Goal: Task Accomplishment & Management: Manage account settings

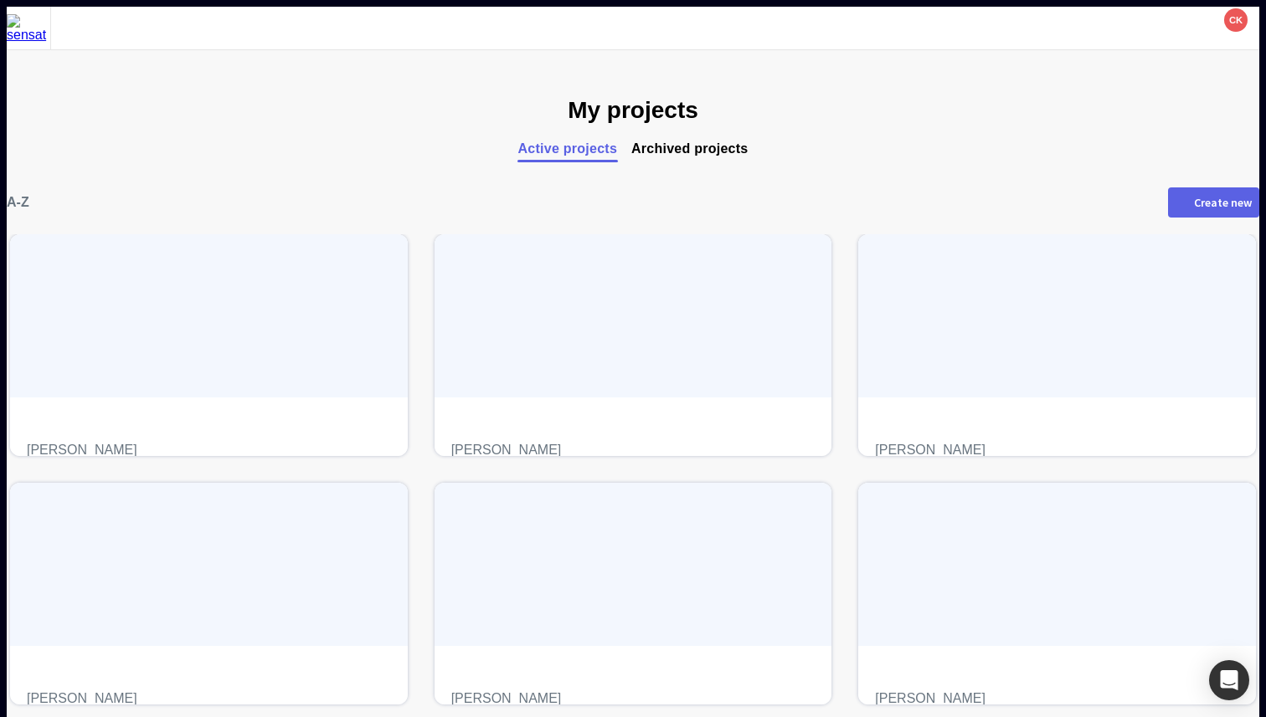
click at [1168, 208] on button "Create new" at bounding box center [1213, 203] width 91 height 30
type input "**********"
type input "******"
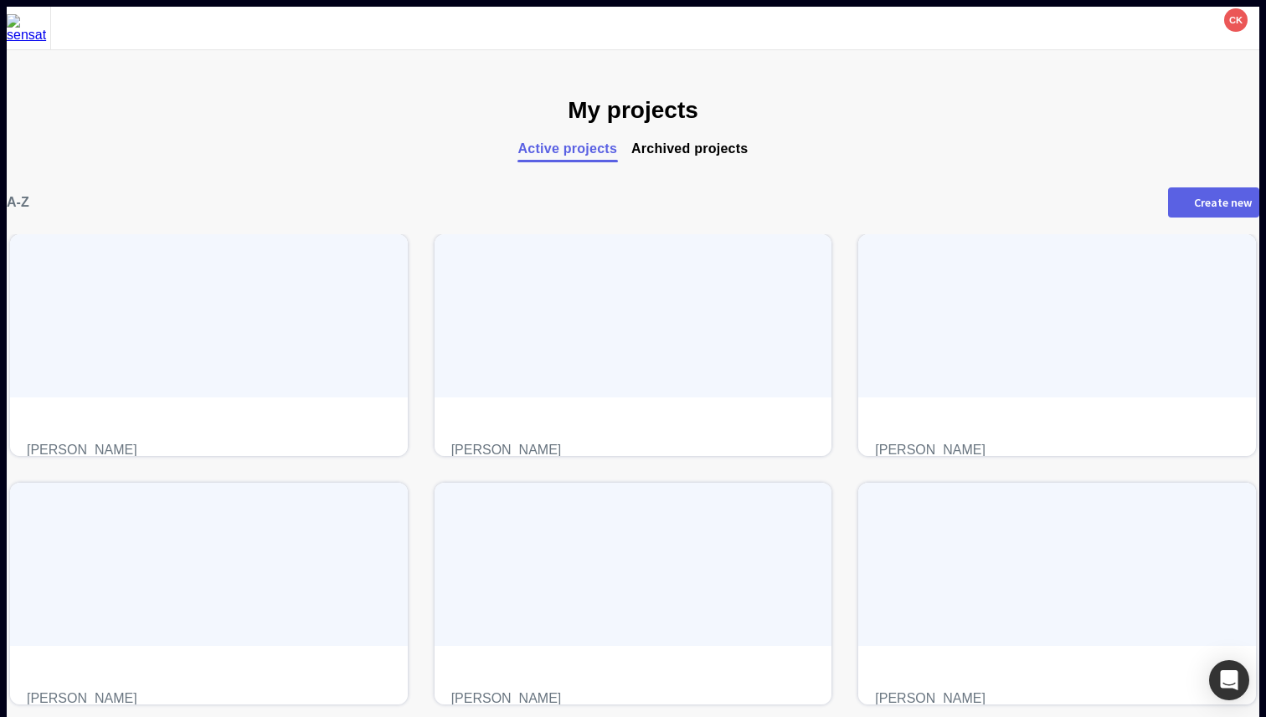
type input "**********"
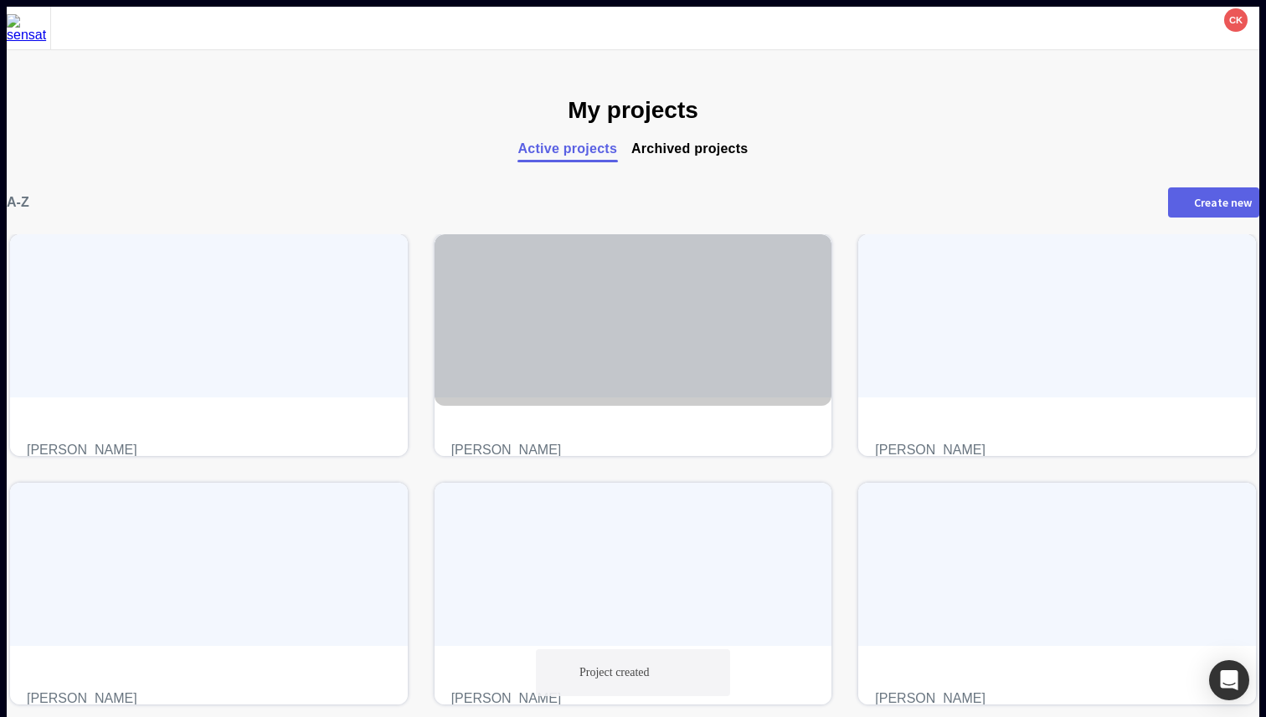
scroll to position [273, 0]
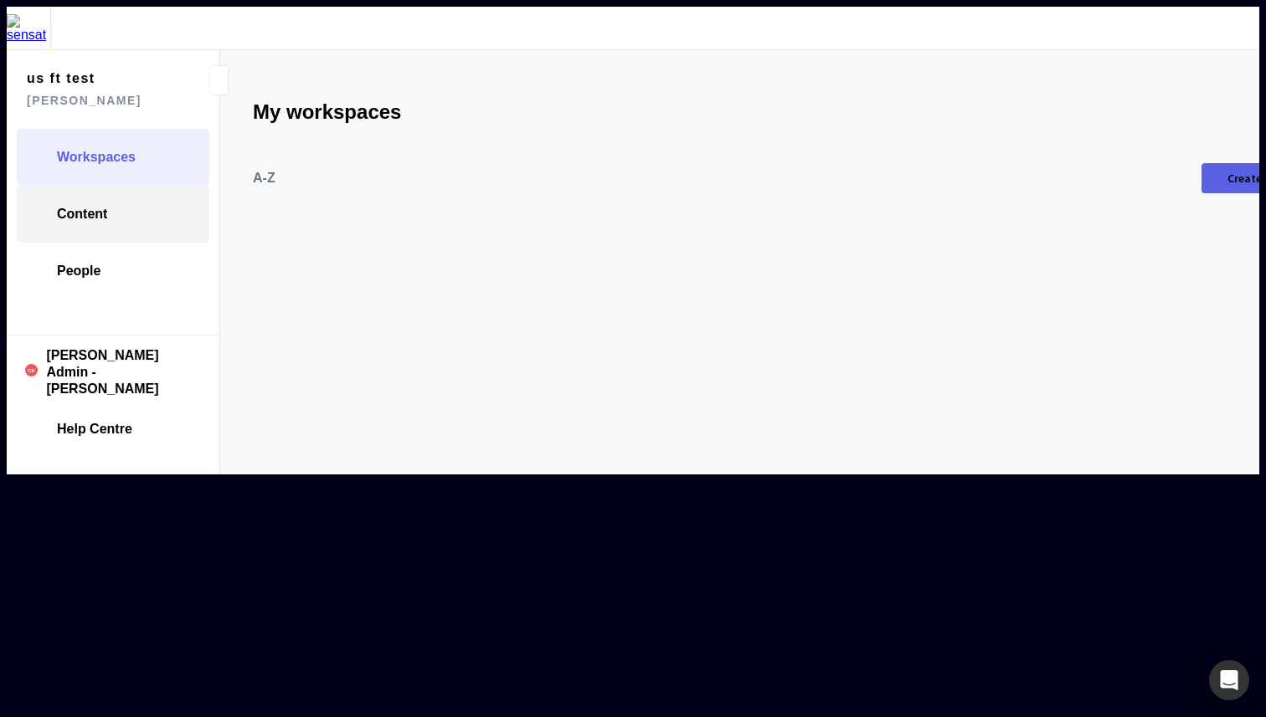
click at [79, 206] on span "Content" at bounding box center [82, 214] width 50 height 17
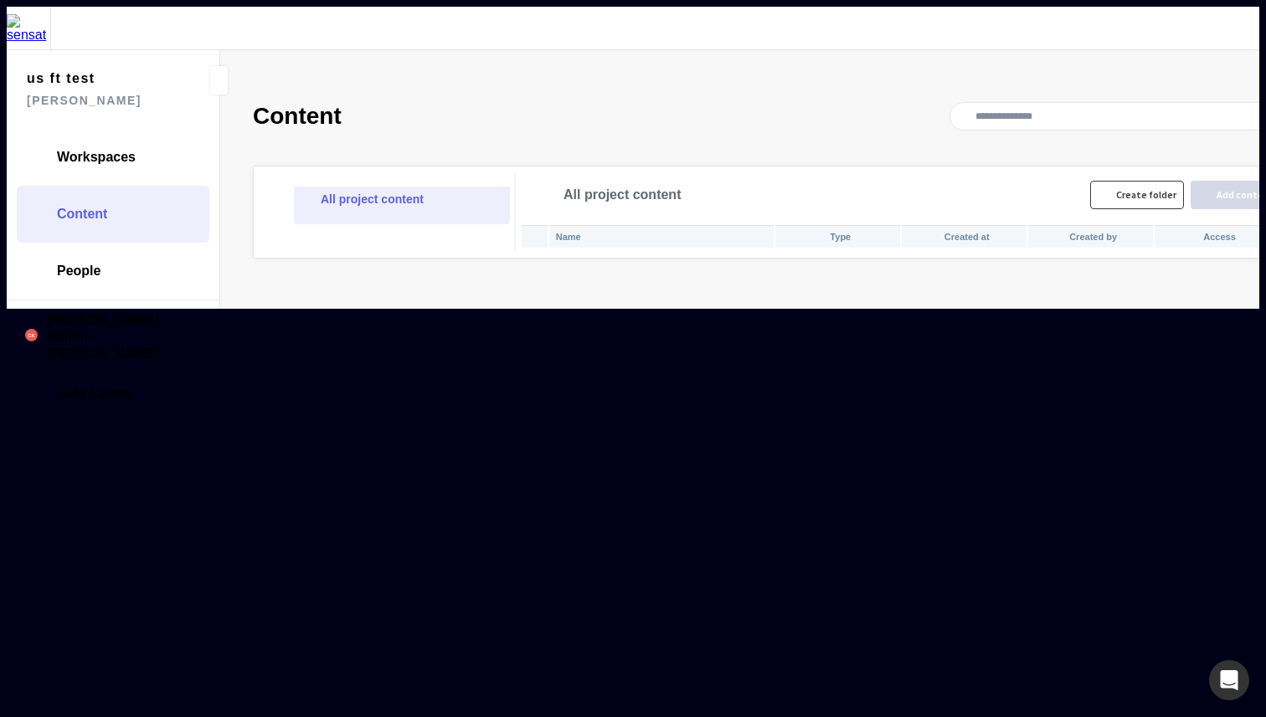
click at [1116, 190] on div "Create folder" at bounding box center [1146, 195] width 60 height 10
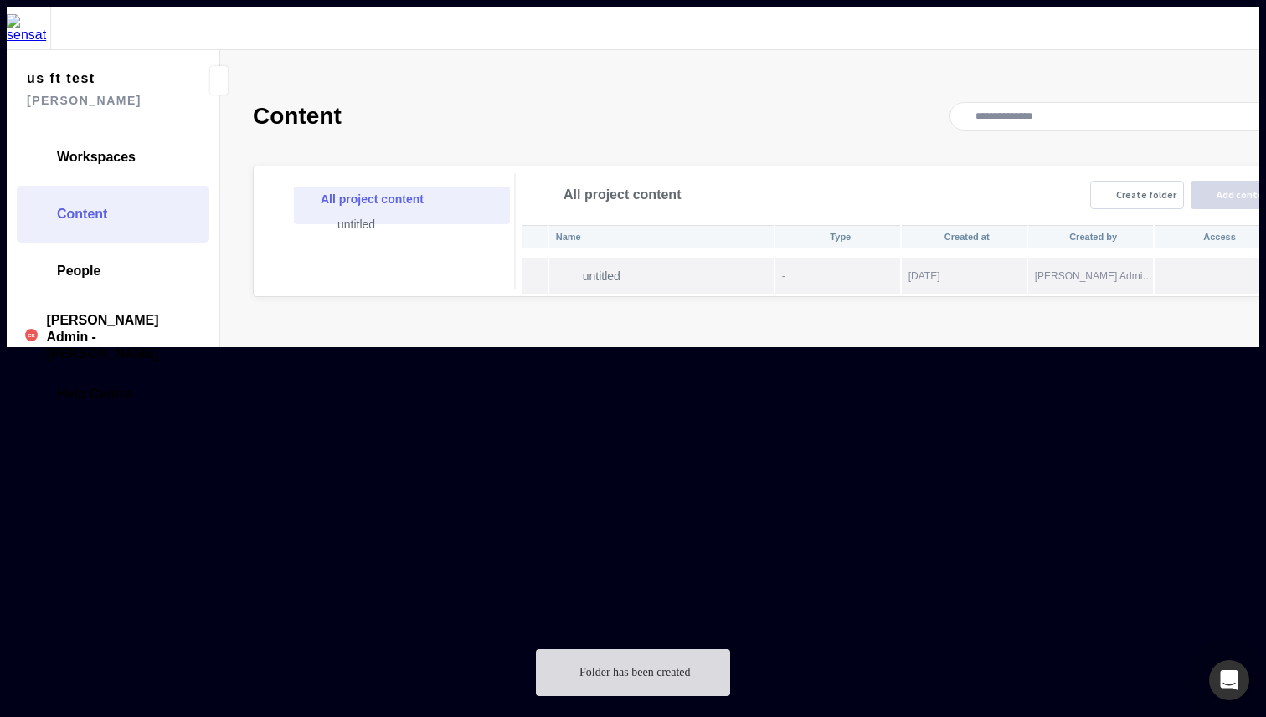
click at [775, 258] on td "-" at bounding box center [837, 276] width 125 height 37
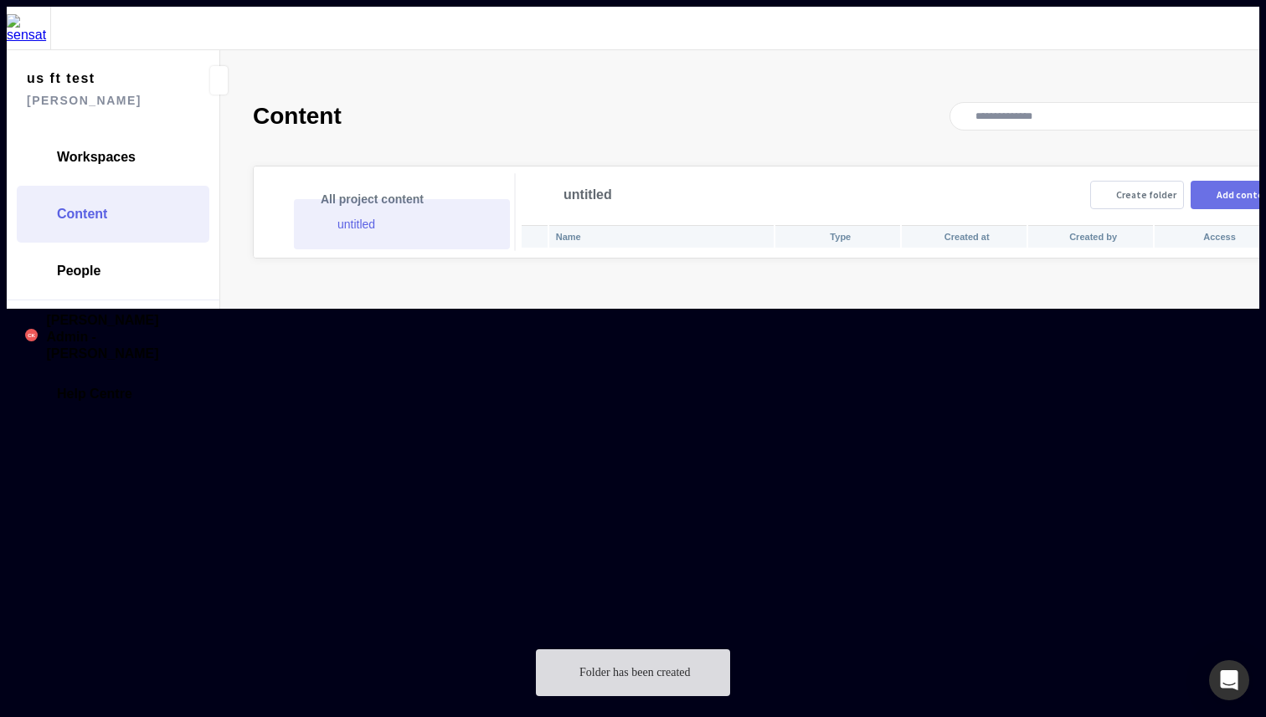
click at [1216, 190] on div "Add content" at bounding box center [1245, 195] width 58 height 10
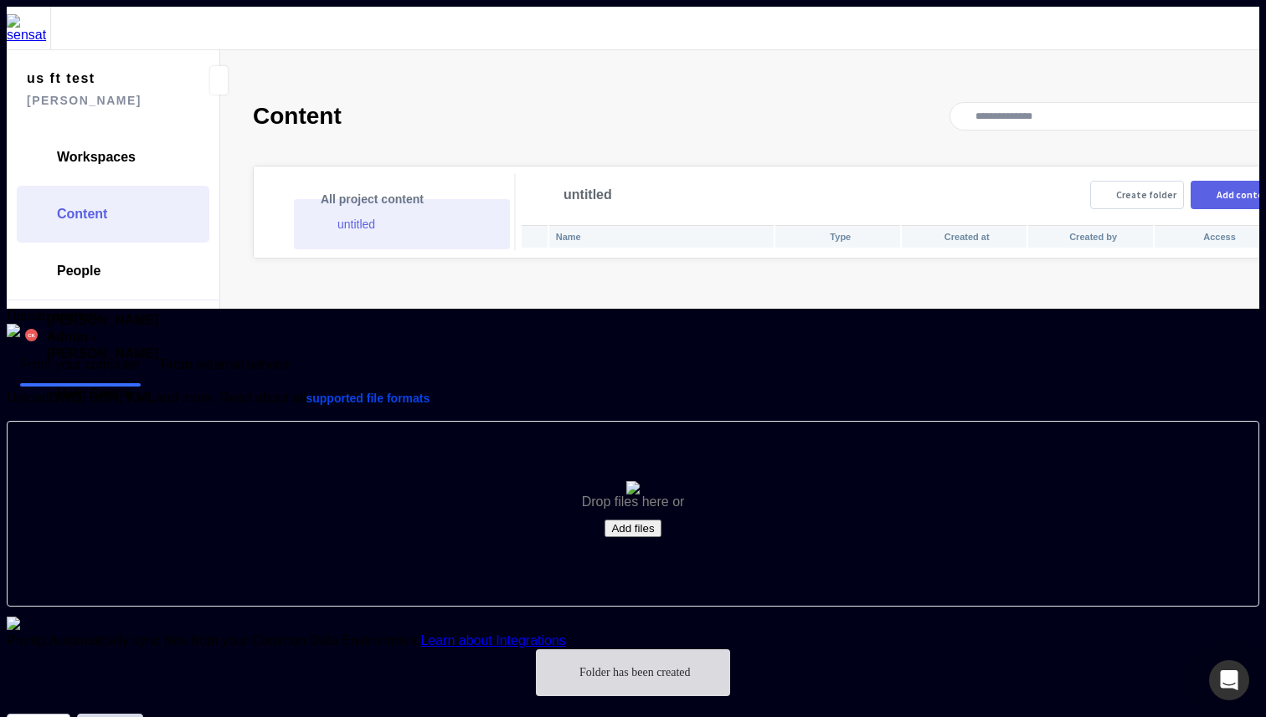
click at [604, 520] on button "Add files" at bounding box center [632, 529] width 56 height 18
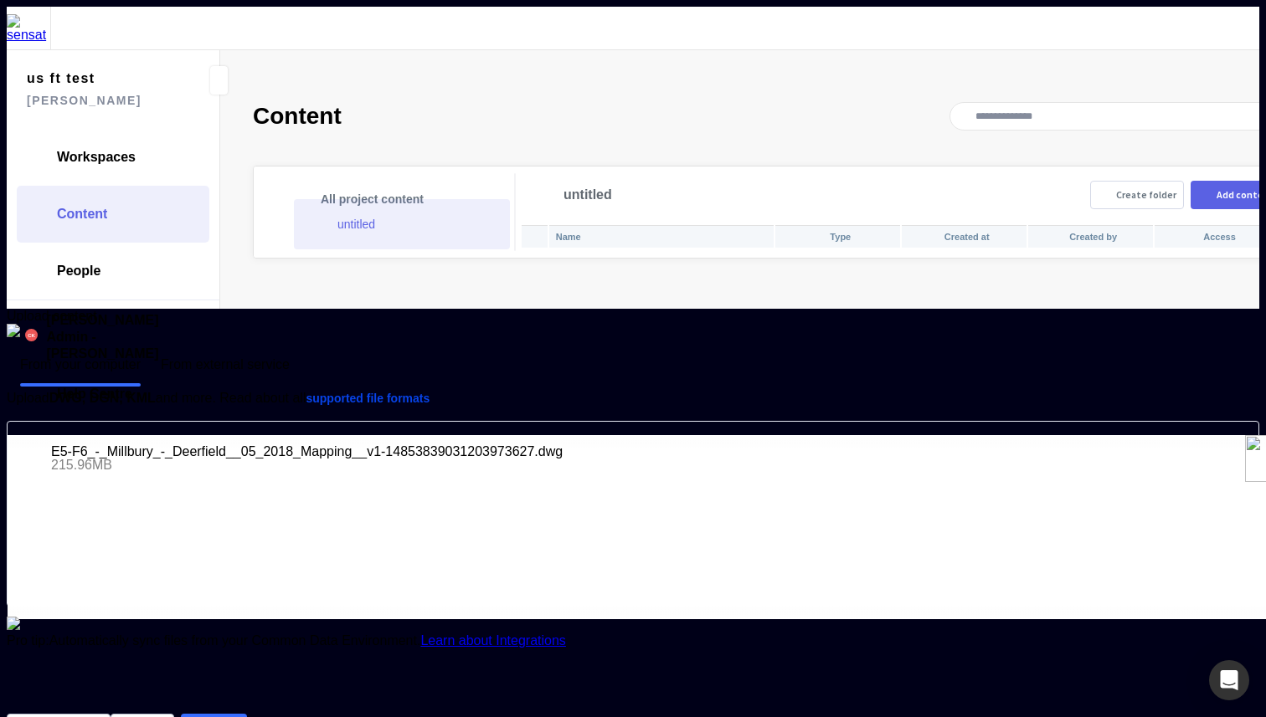
click at [247, 714] on button "Upload" at bounding box center [214, 729] width 66 height 30
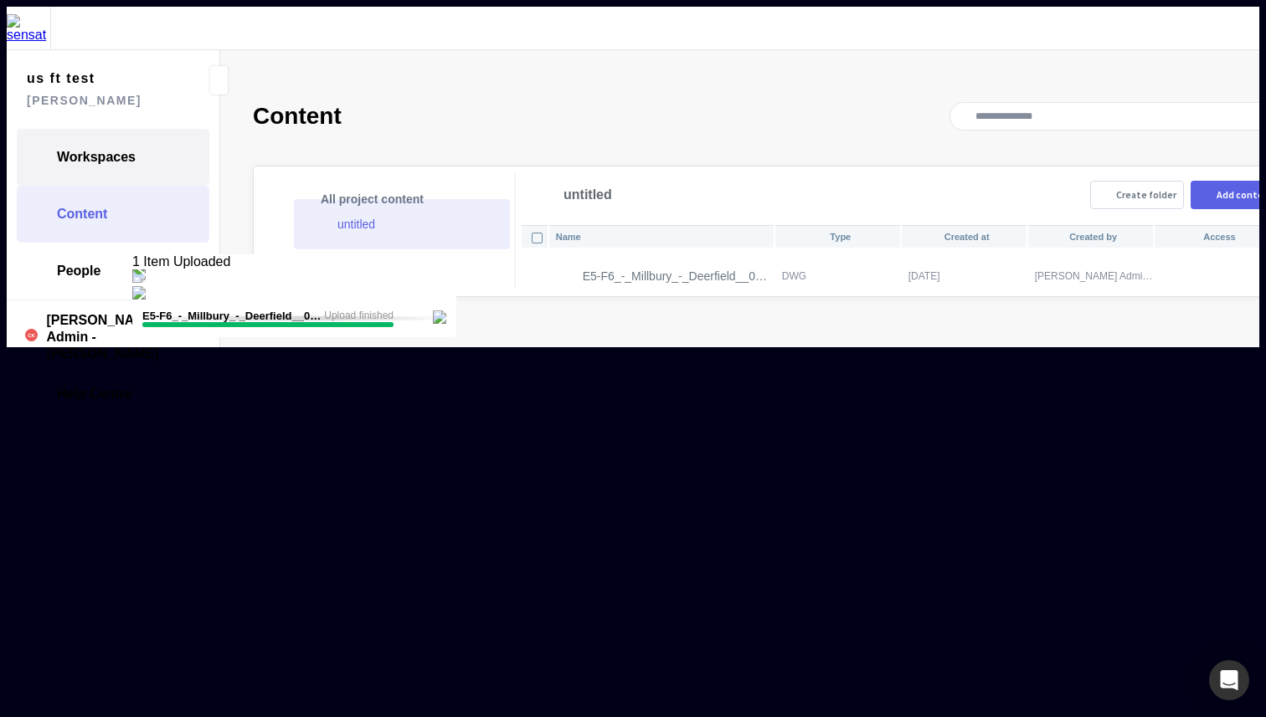
click at [116, 149] on span "Workspaces" at bounding box center [96, 157] width 79 height 17
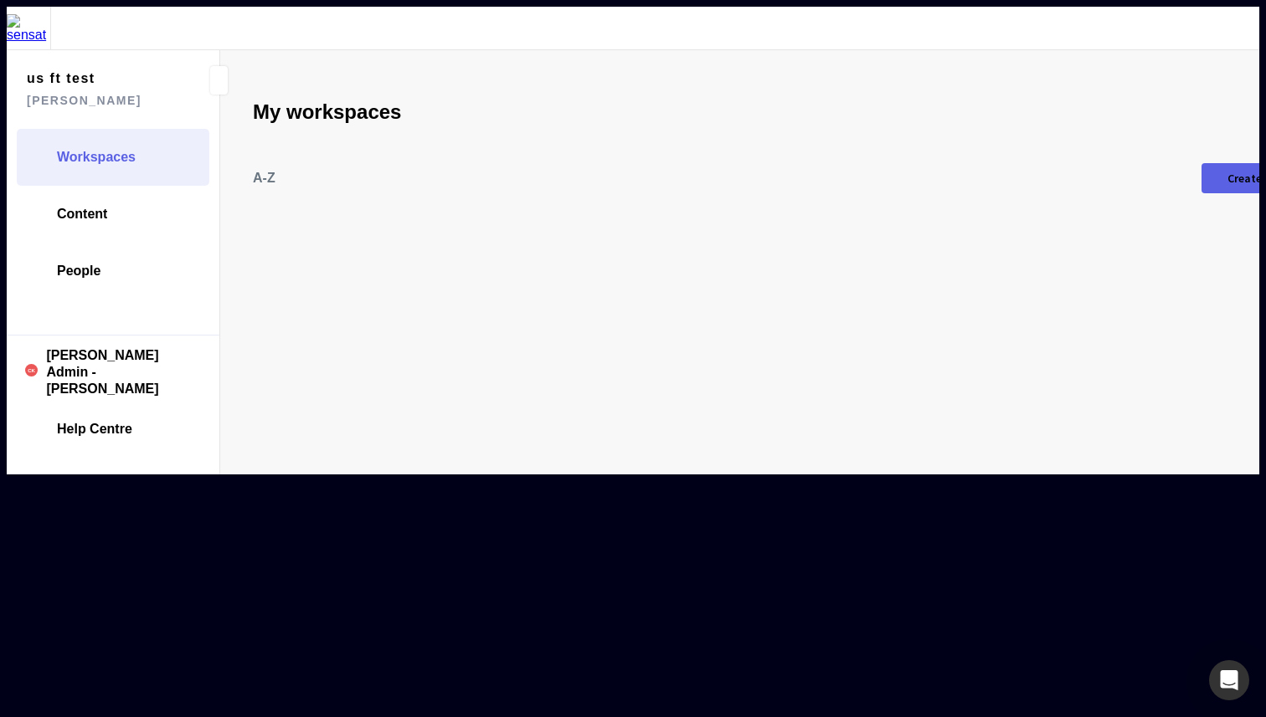
click at [1227, 172] on div "Create new" at bounding box center [1256, 178] width 58 height 12
type input "****"
type input "***"
type input "**********"
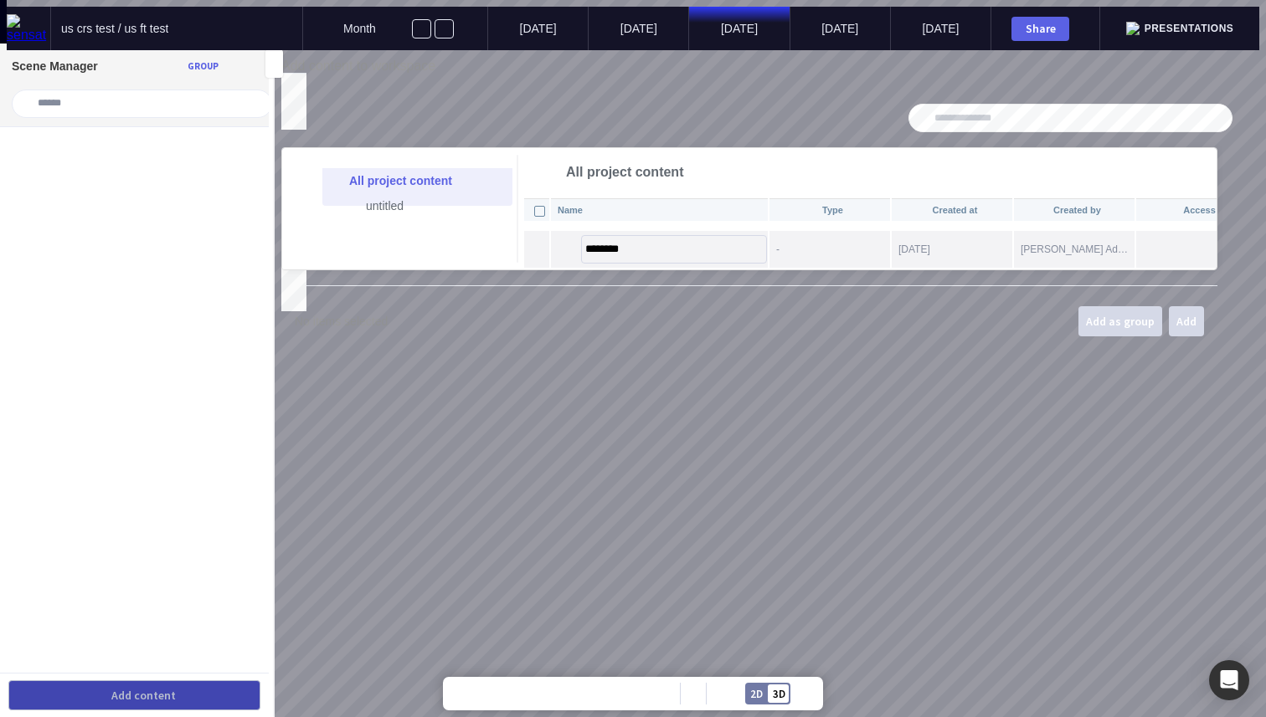
click at [609, 250] on input "********" at bounding box center [674, 249] width 186 height 28
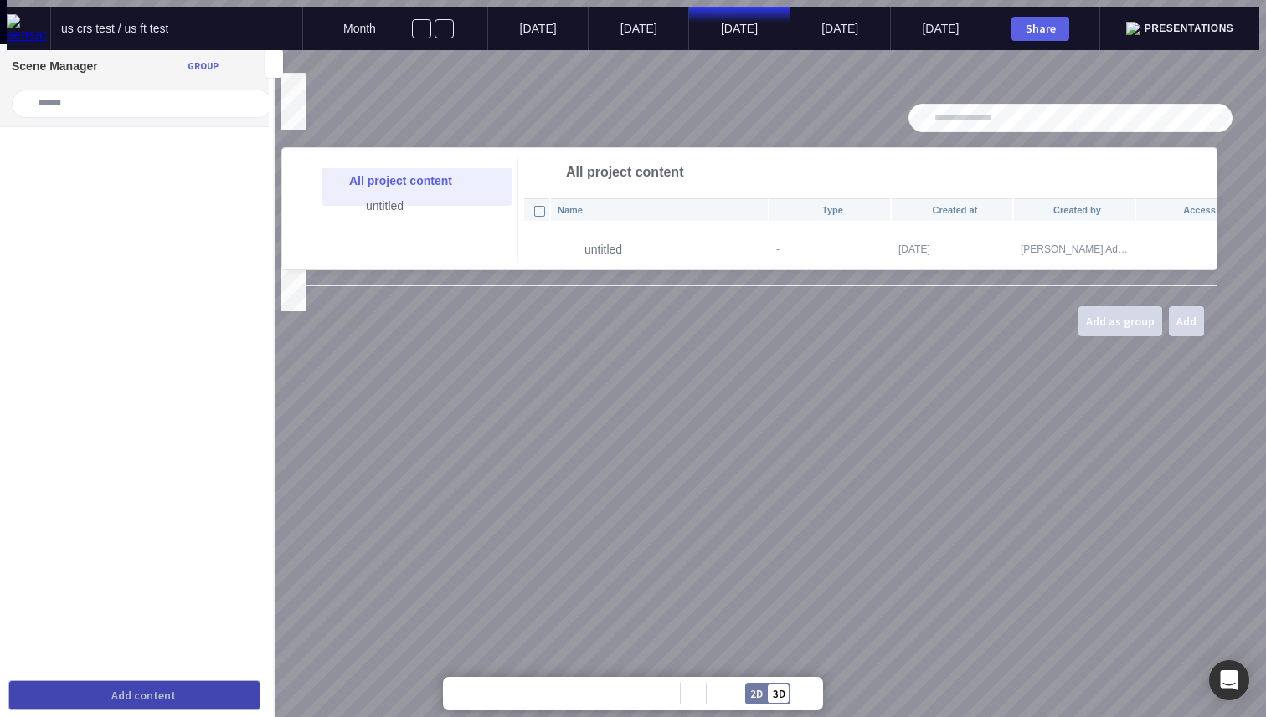
click at [589, 270] on div "Name Type Created at Created by Access untitled - [DATE] [PERSON_NAME] Admin - …" at bounding box center [872, 233] width 701 height 73
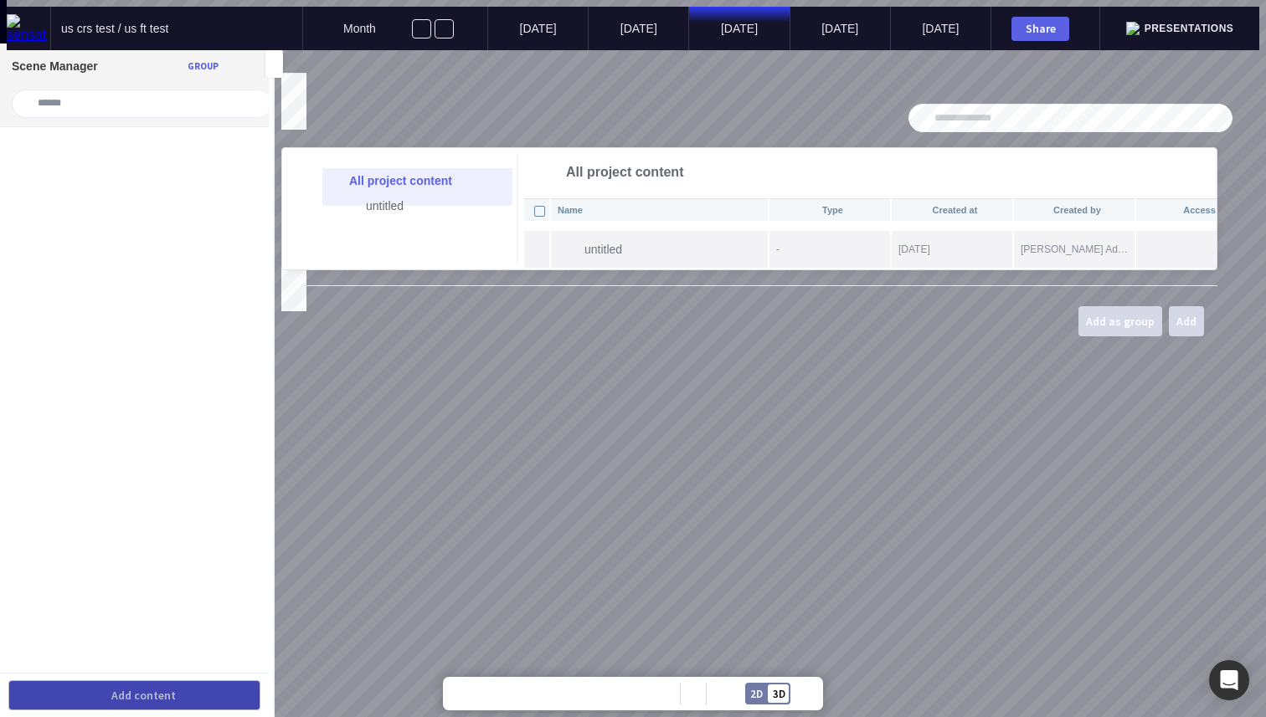
click at [578, 258] on mapp-icon at bounding box center [567, 249] width 20 height 30
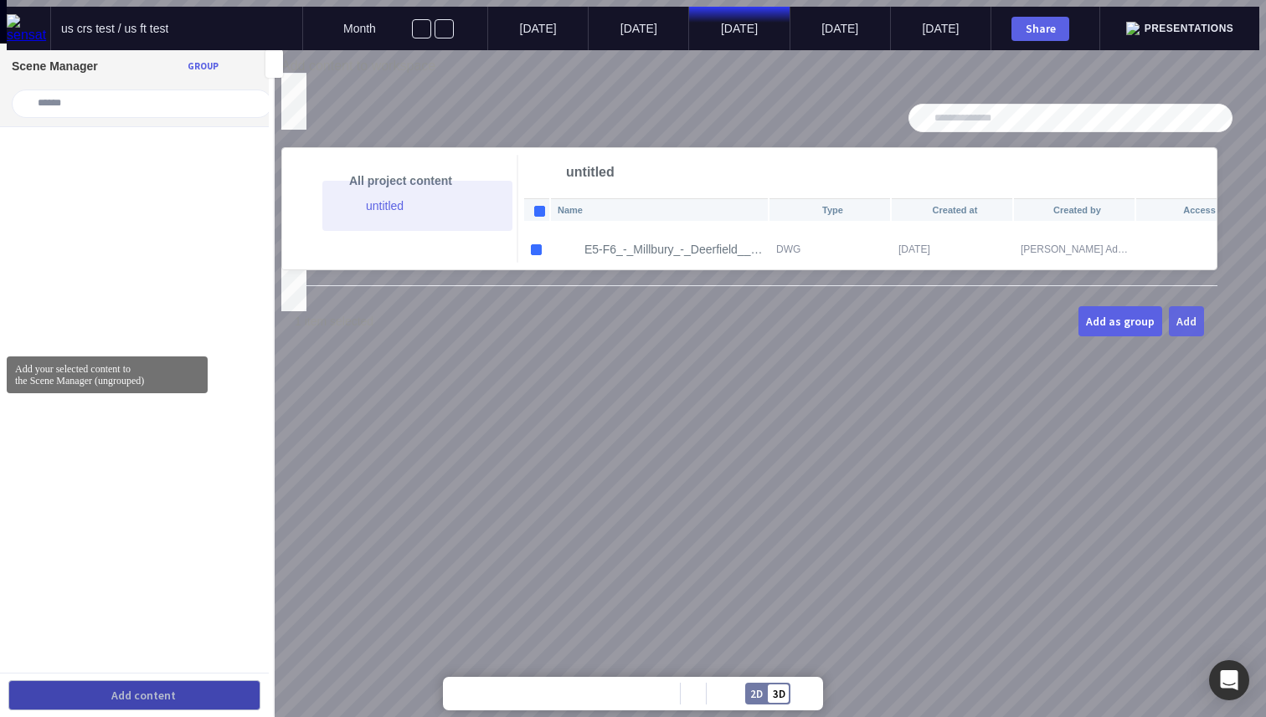
click at [1204, 337] on button "Add" at bounding box center [1186, 321] width 35 height 30
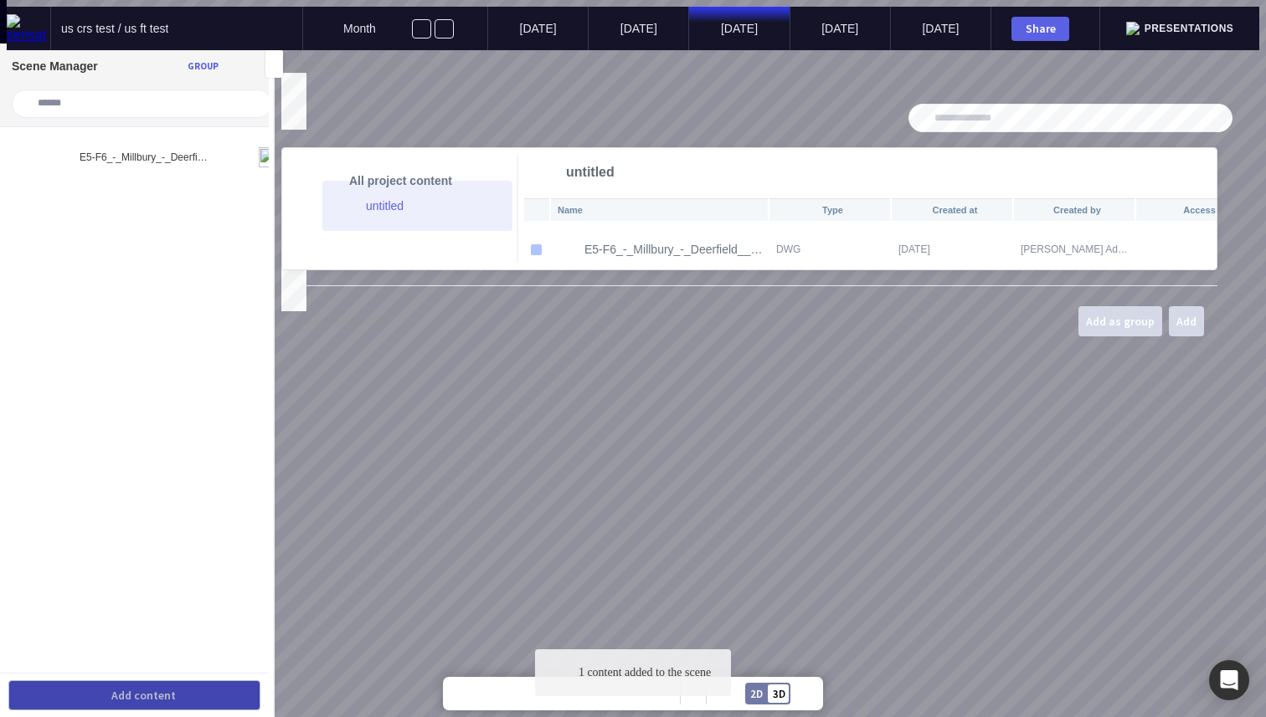
click at [296, 80] on mapp-icon at bounding box center [288, 81] width 15 height 15
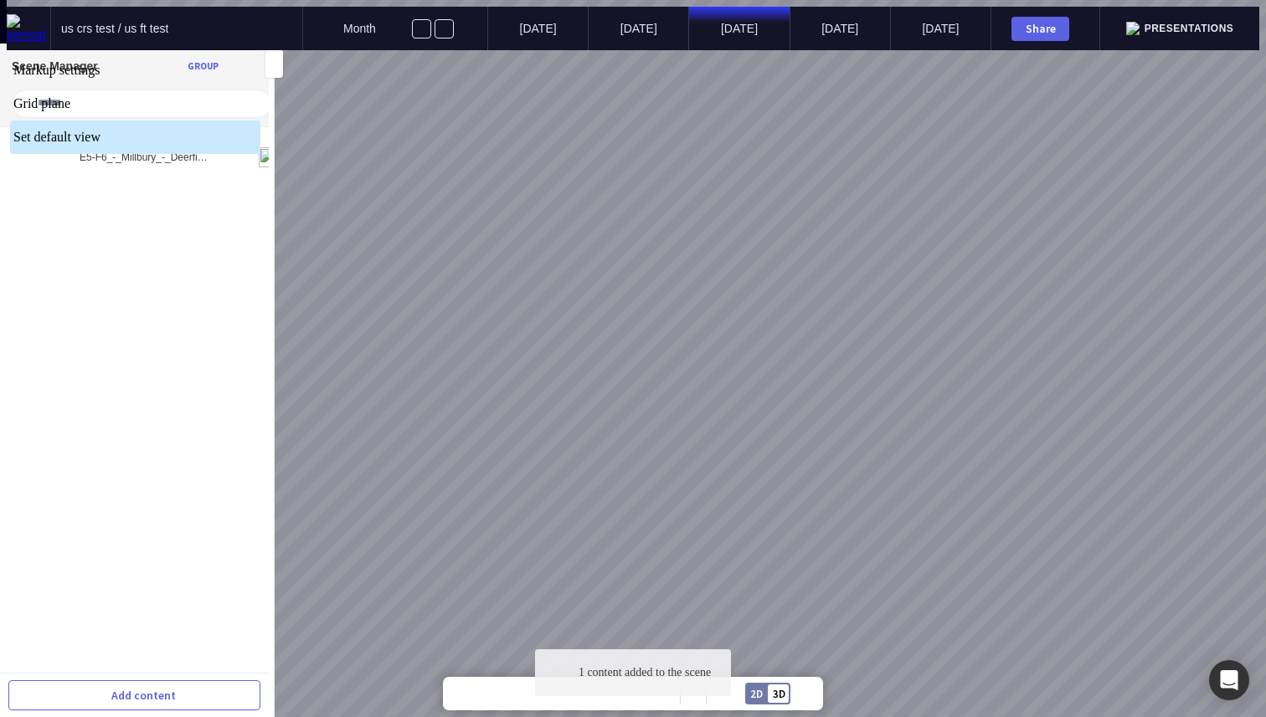
click at [769, 50] on div at bounding box center [633, 50] width 1252 height 0
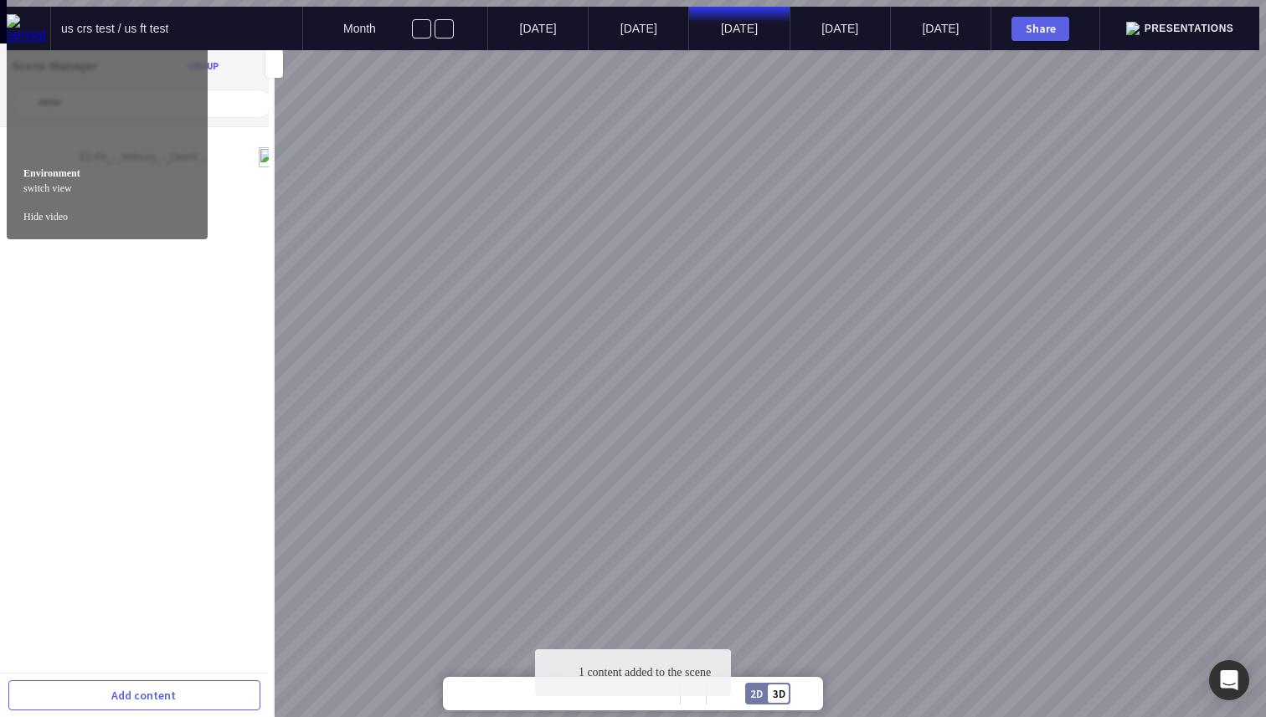
click at [769, 696] on div "2D 3D" at bounding box center [767, 694] width 45 height 22
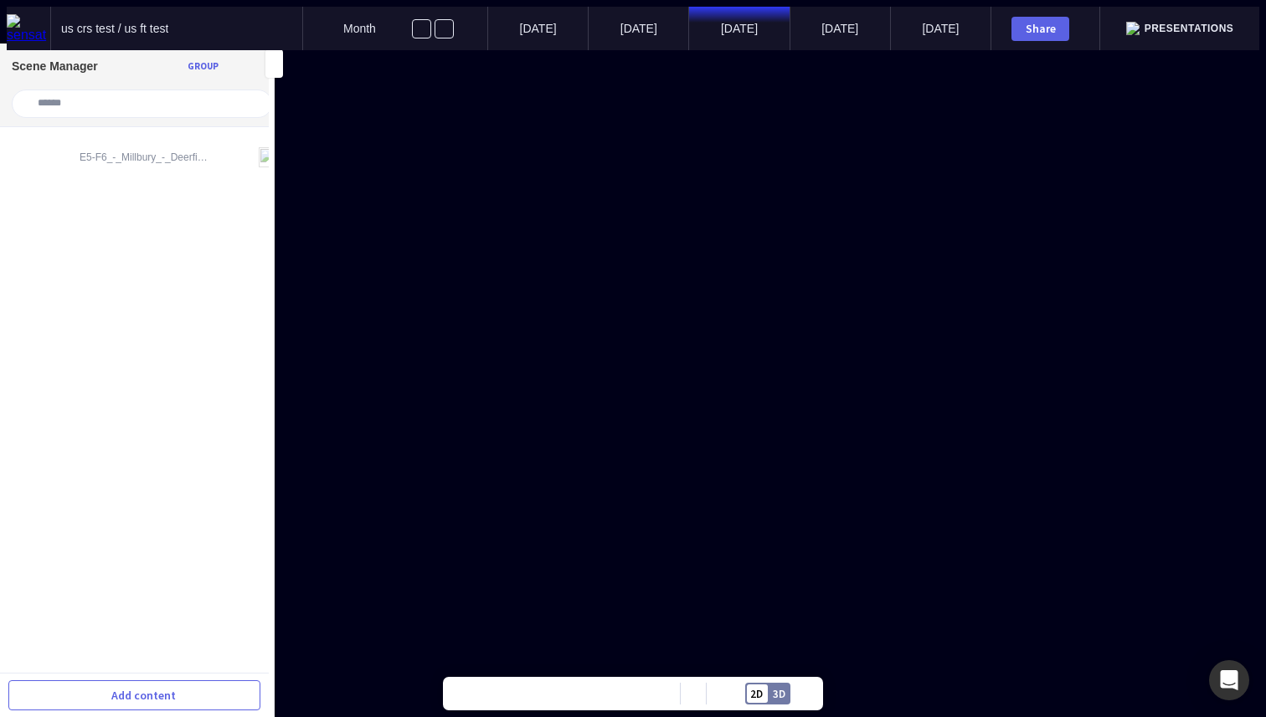
click at [769, 696] on div "2D 3D" at bounding box center [767, 694] width 45 height 22
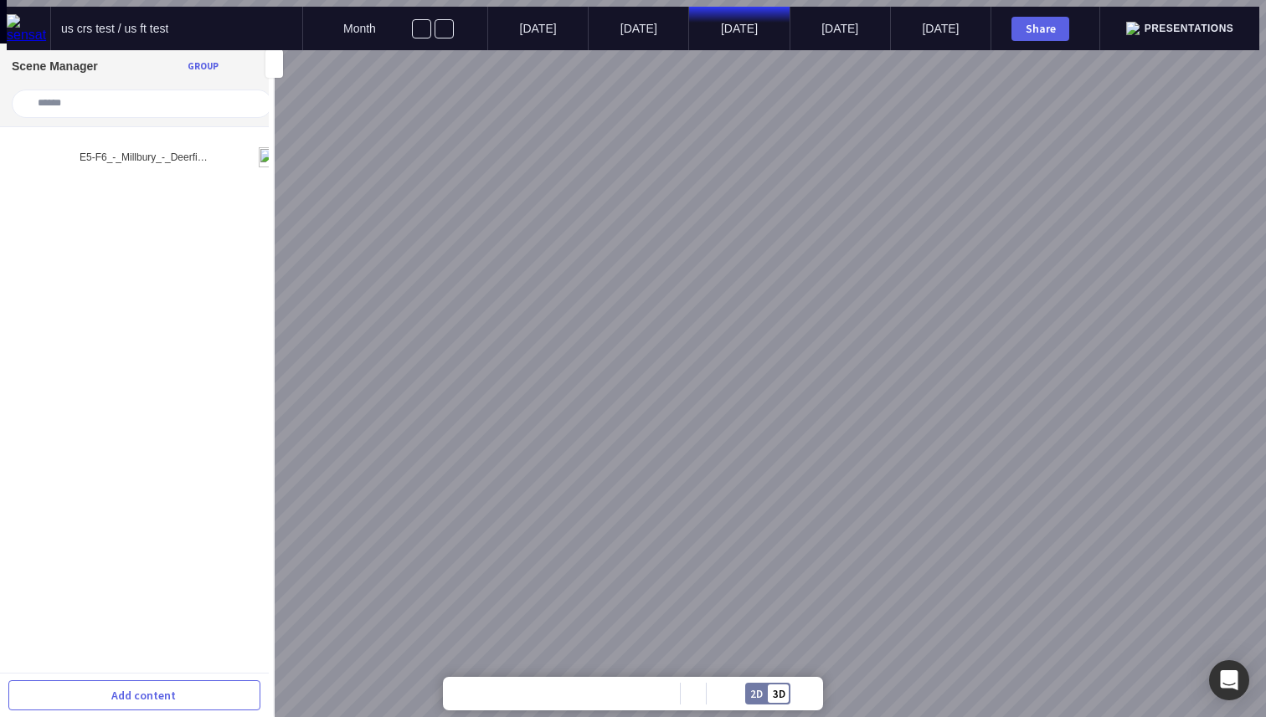
drag, startPoint x: 624, startPoint y: 439, endPoint x: 724, endPoint y: 439, distance: 100.5
click at [724, 439] on div at bounding box center [640, 358] width 1266 height 717
click at [237, 147] on mapp-icon at bounding box center [247, 157] width 20 height 20
click at [259, 147] on img at bounding box center [269, 157] width 20 height 20
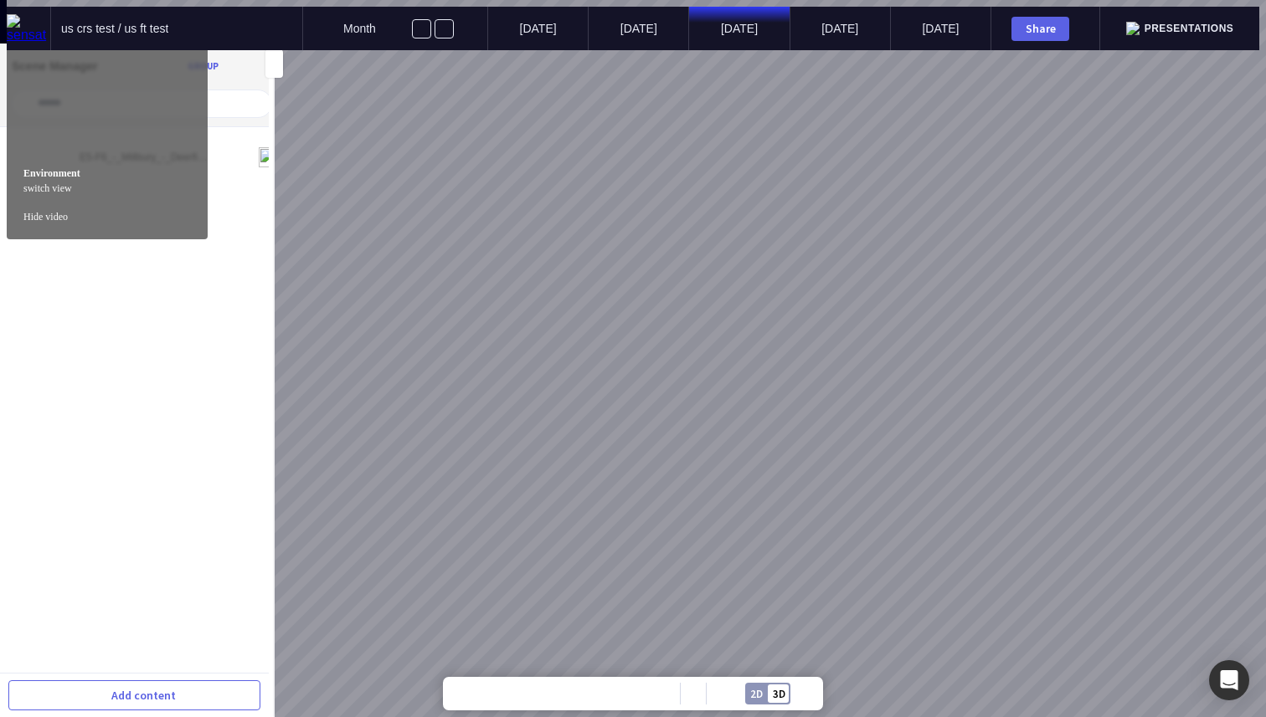
click at [763, 687] on div "2D 3D" at bounding box center [767, 694] width 45 height 22
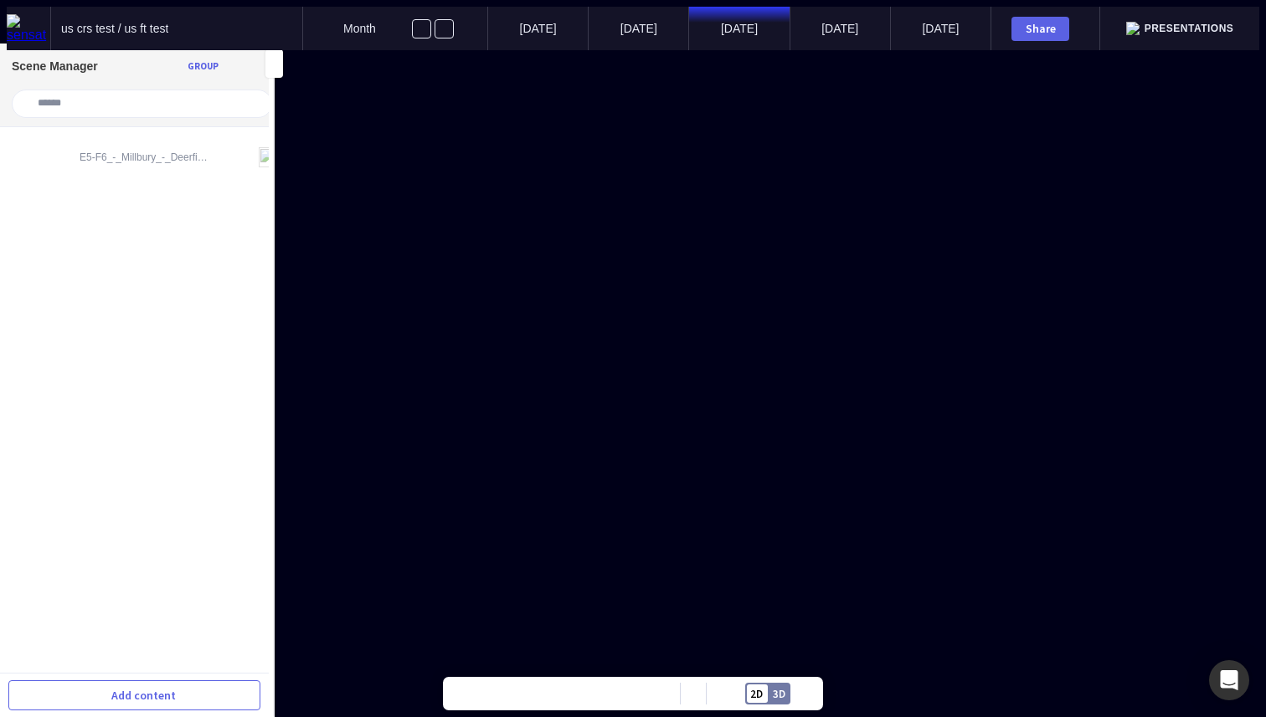
click at [18, 26] on img at bounding box center [29, 28] width 44 height 28
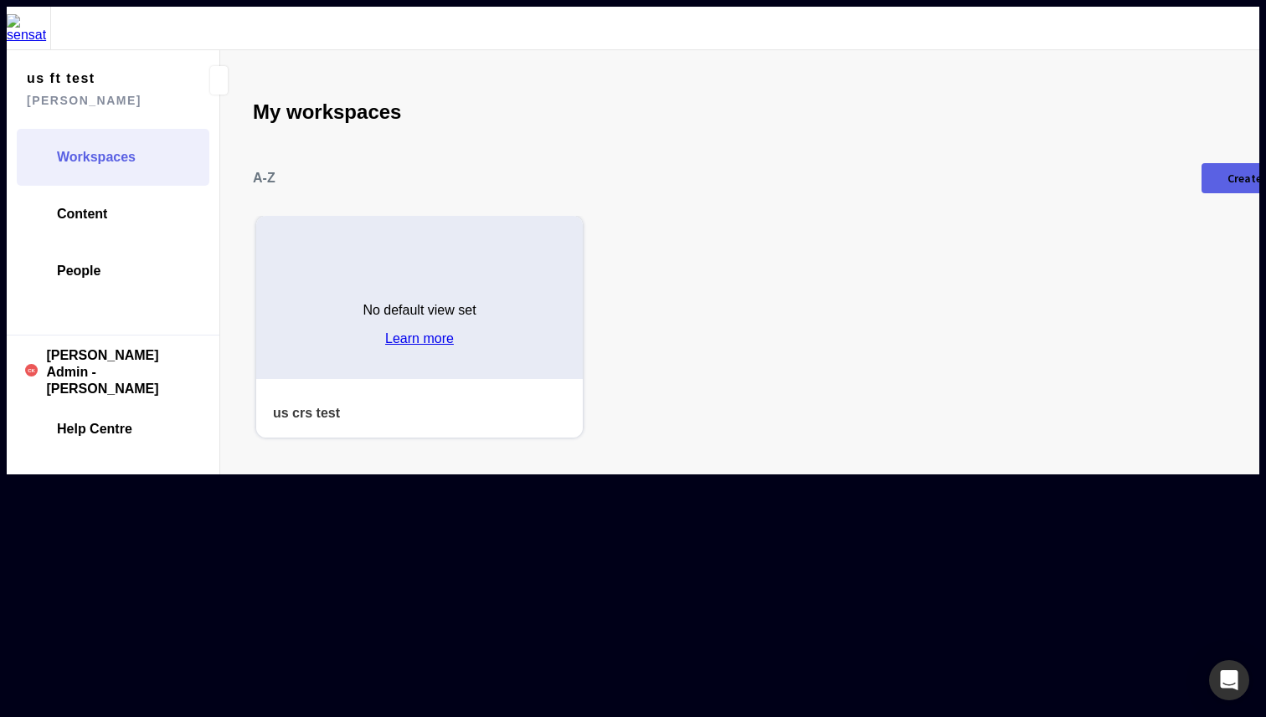
click at [23, 39] on div at bounding box center [29, 29] width 44 height 44
click at [33, 31] on img at bounding box center [29, 28] width 44 height 28
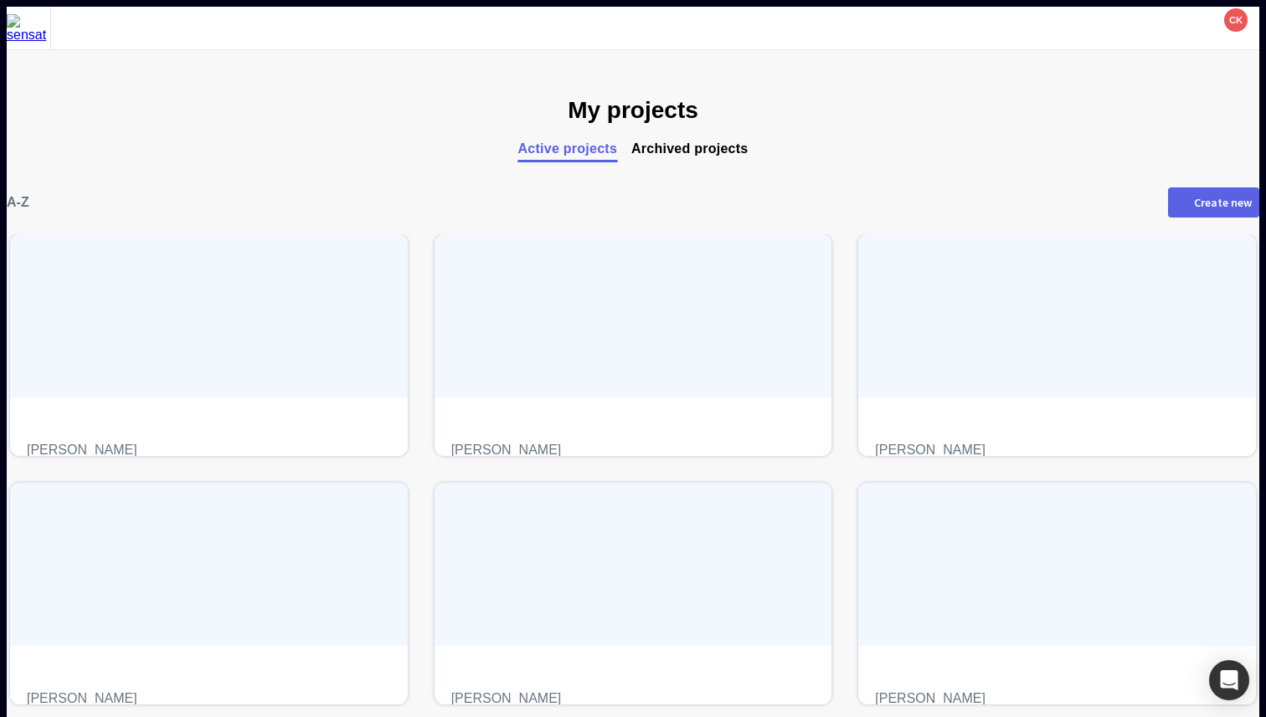
scroll to position [273, 0]
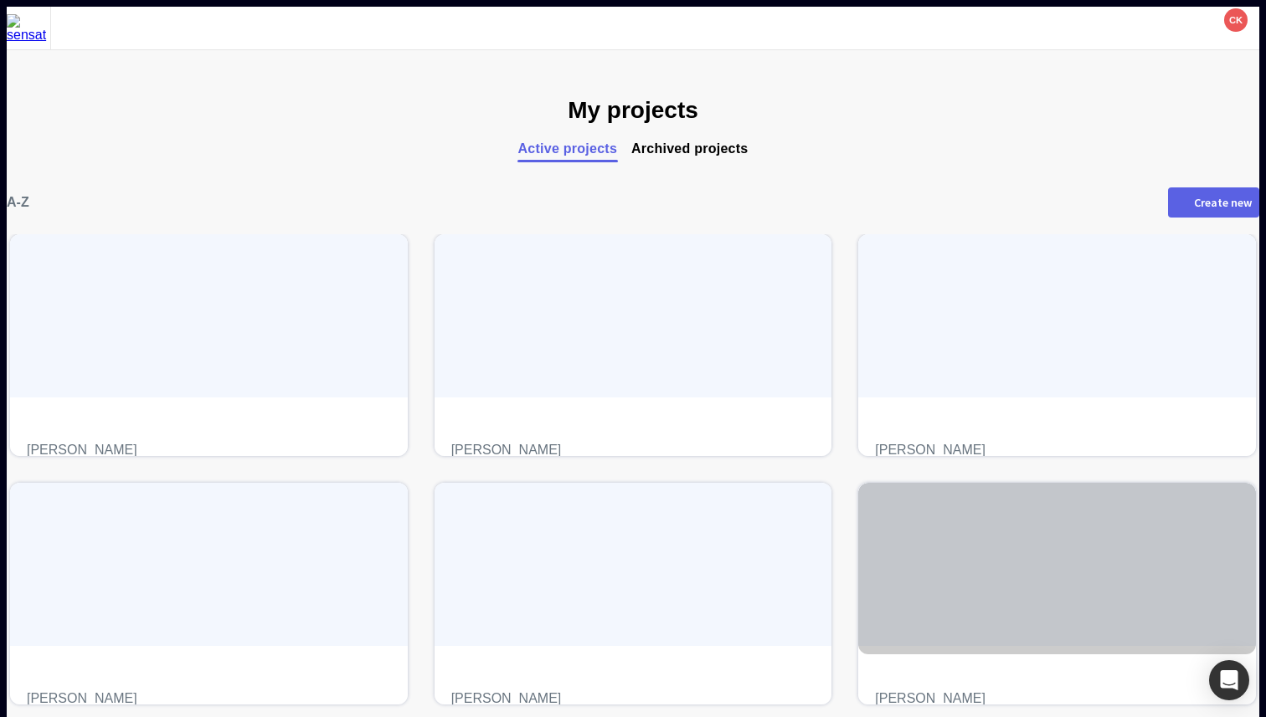
click at [882, 646] on div "test project [PERSON_NAME]" at bounding box center [1057, 675] width 398 height 59
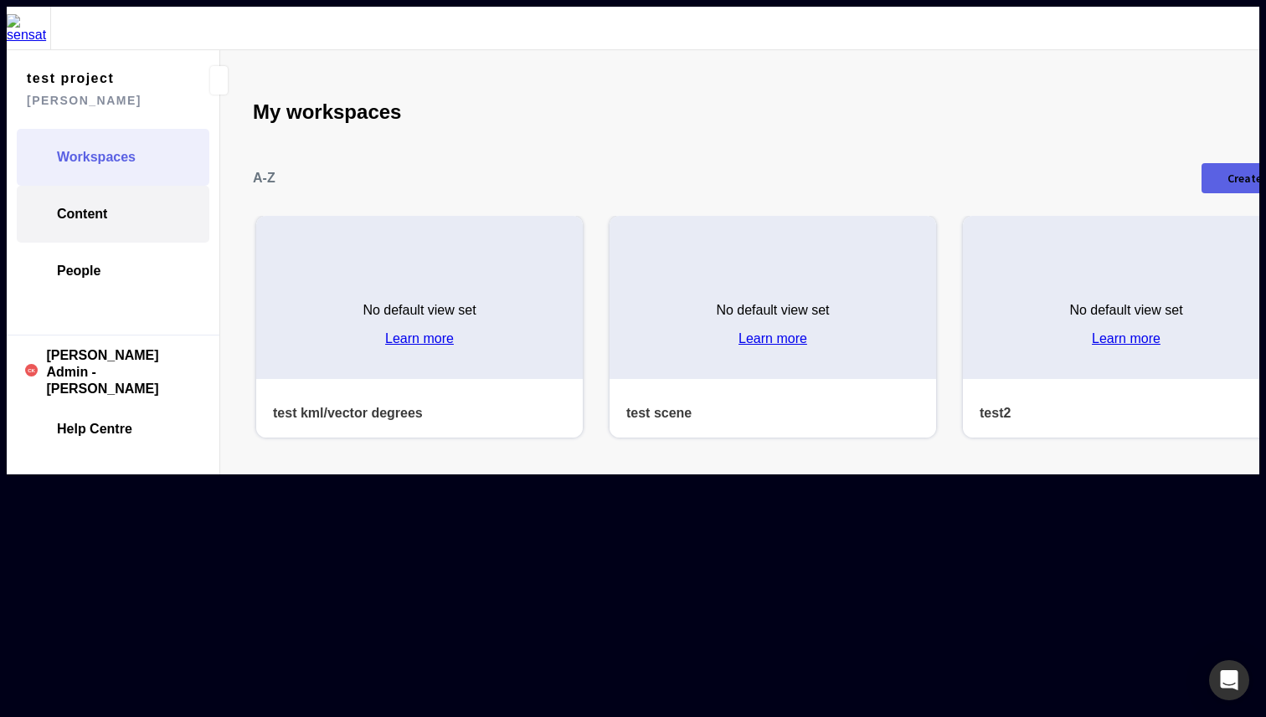
click at [82, 206] on span "Content" at bounding box center [82, 214] width 50 height 17
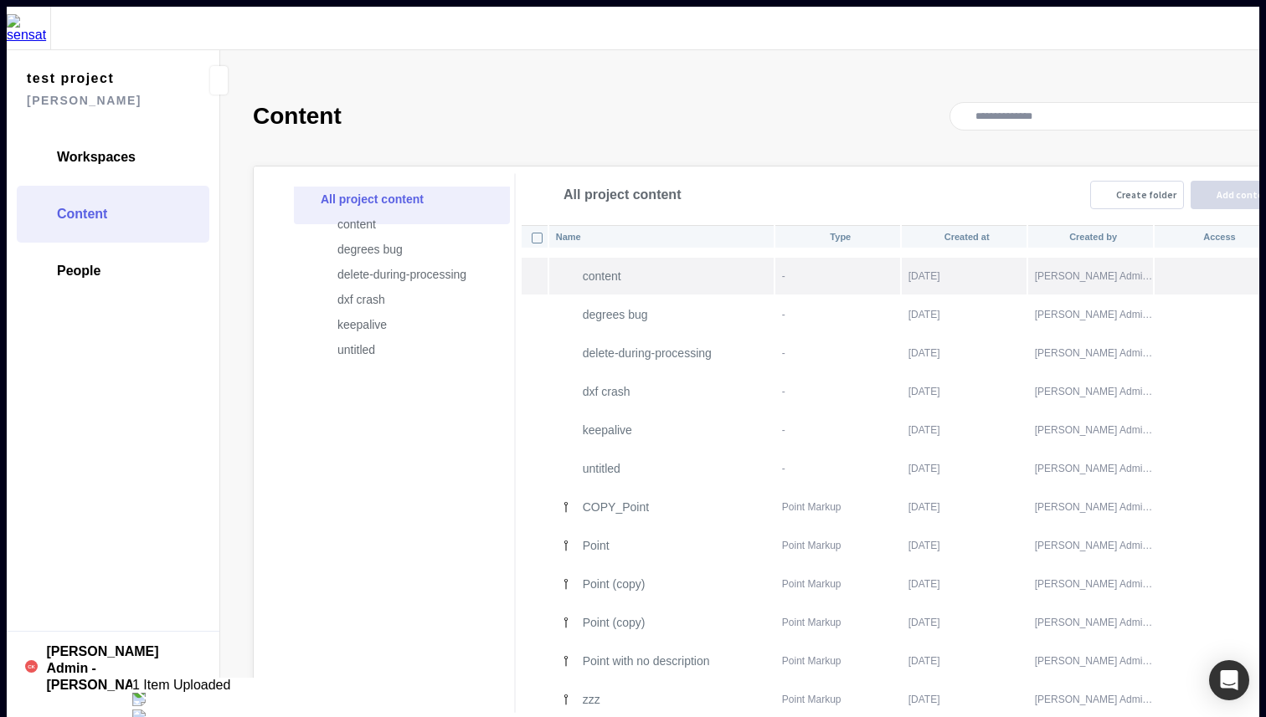
click at [620, 258] on th "content" at bounding box center [661, 276] width 224 height 37
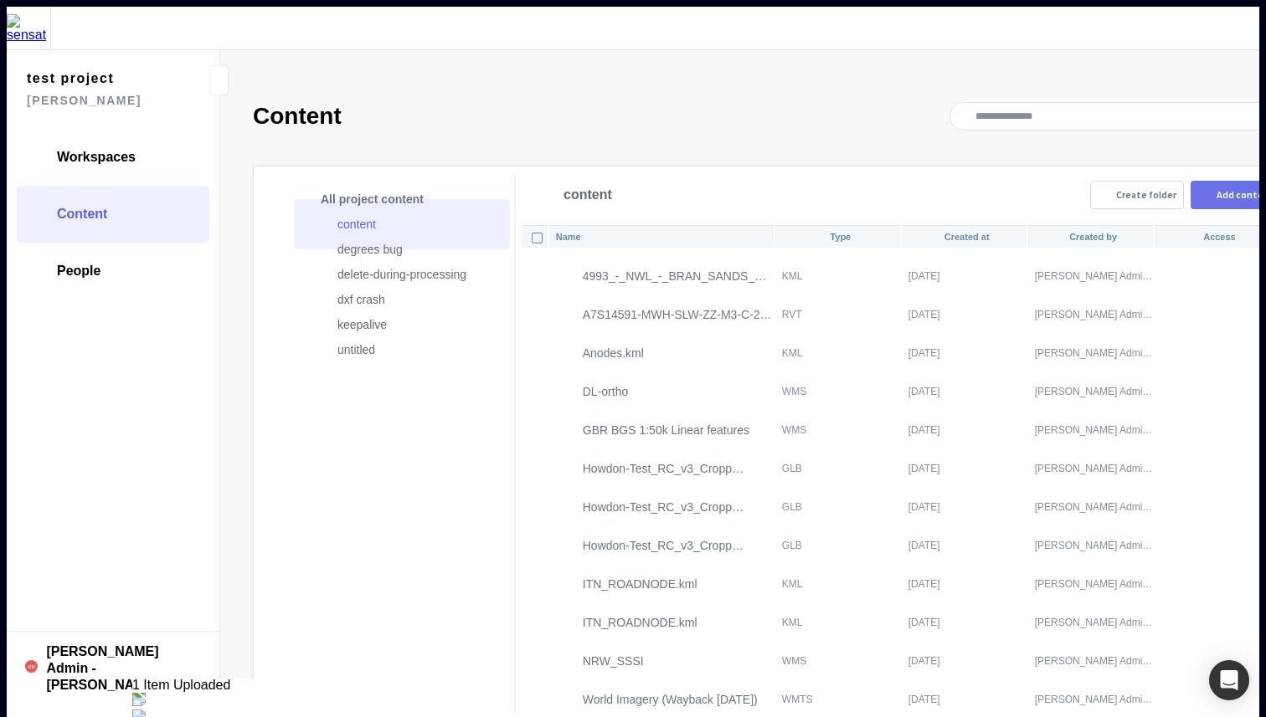
click at [1216, 190] on div "Add content" at bounding box center [1245, 195] width 58 height 10
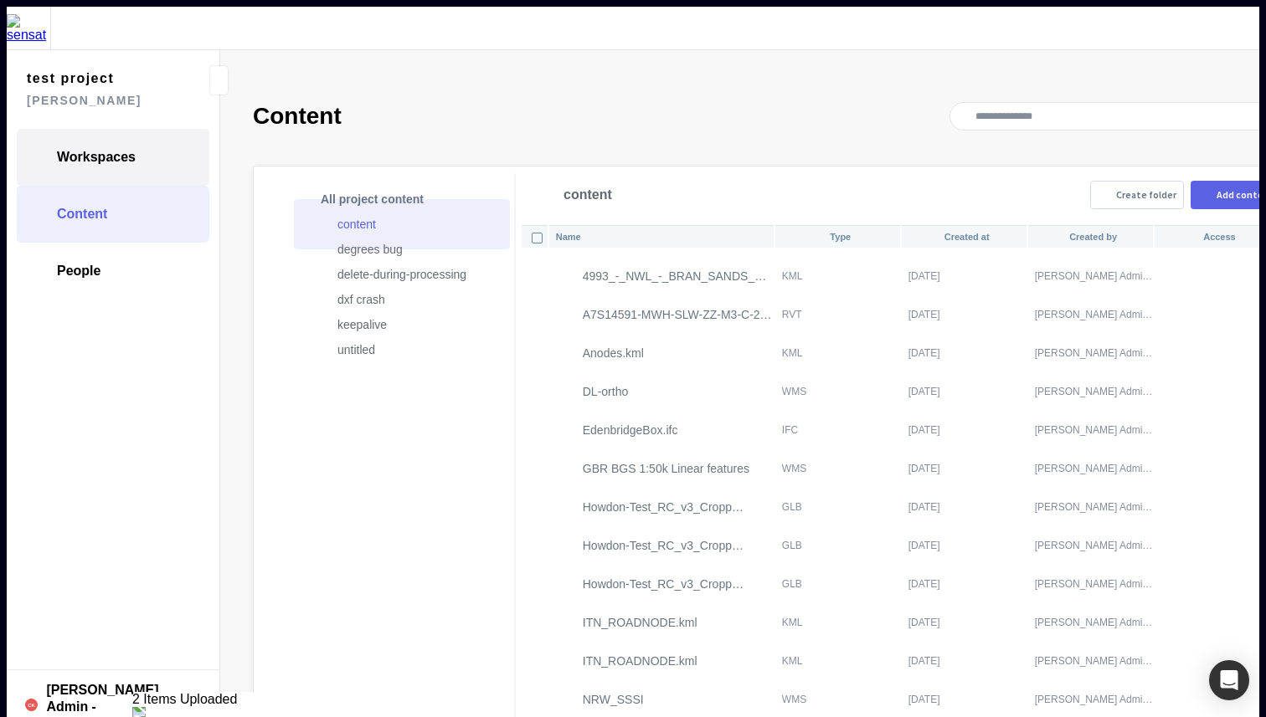
click at [124, 149] on span "Workspaces" at bounding box center [96, 157] width 79 height 17
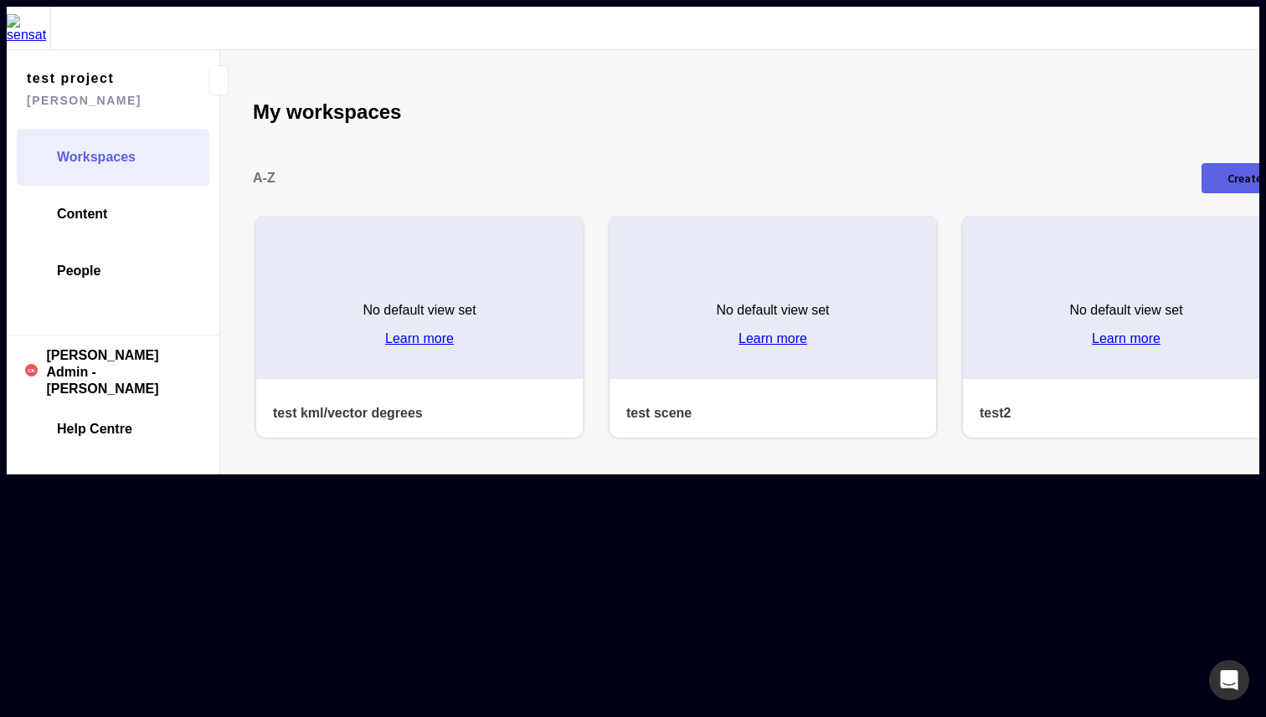
click at [1227, 172] on div "Create new" at bounding box center [1256, 178] width 58 height 12
type input "****"
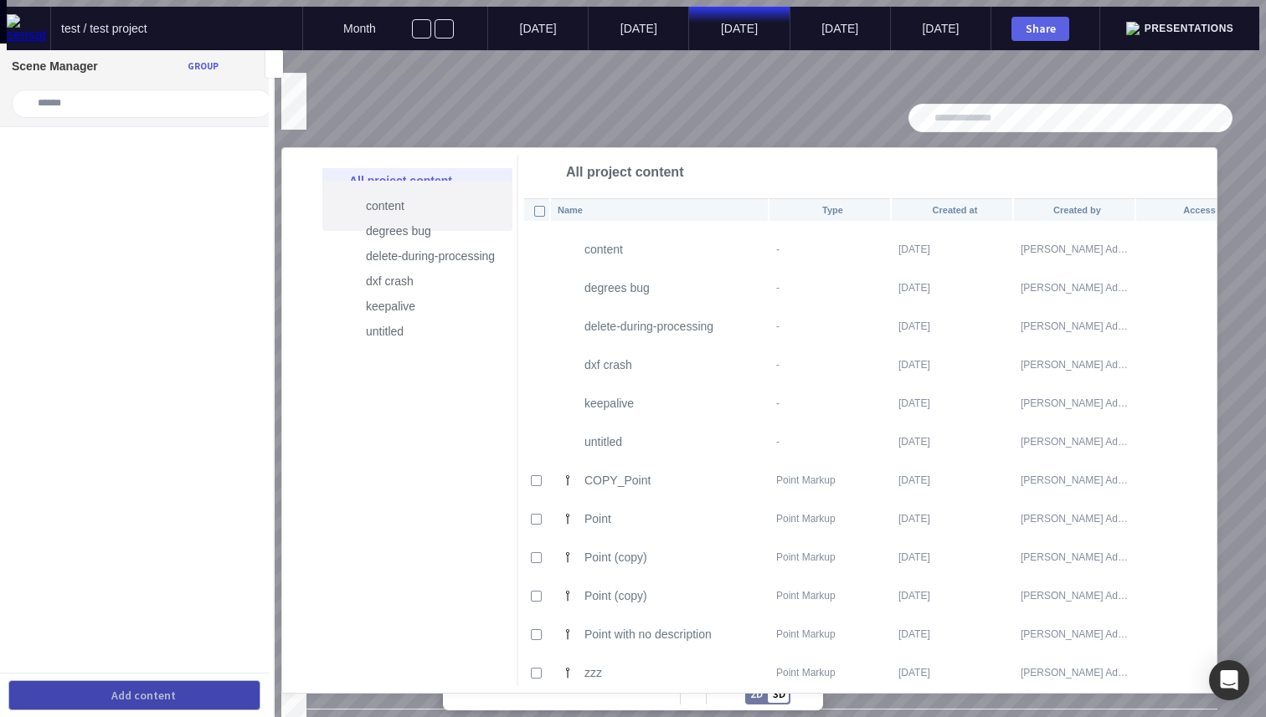
click at [398, 202] on p "content" at bounding box center [437, 206] width 143 height 20
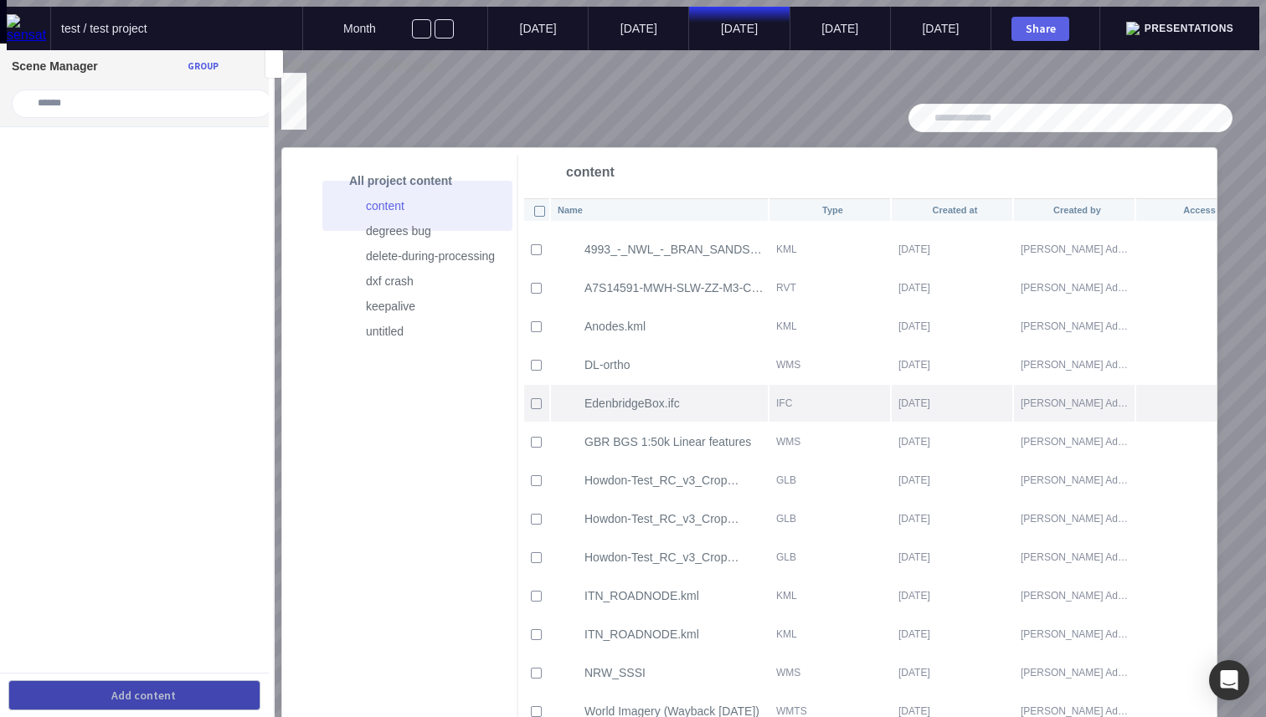
click at [547, 393] on div at bounding box center [536, 403] width 21 height 21
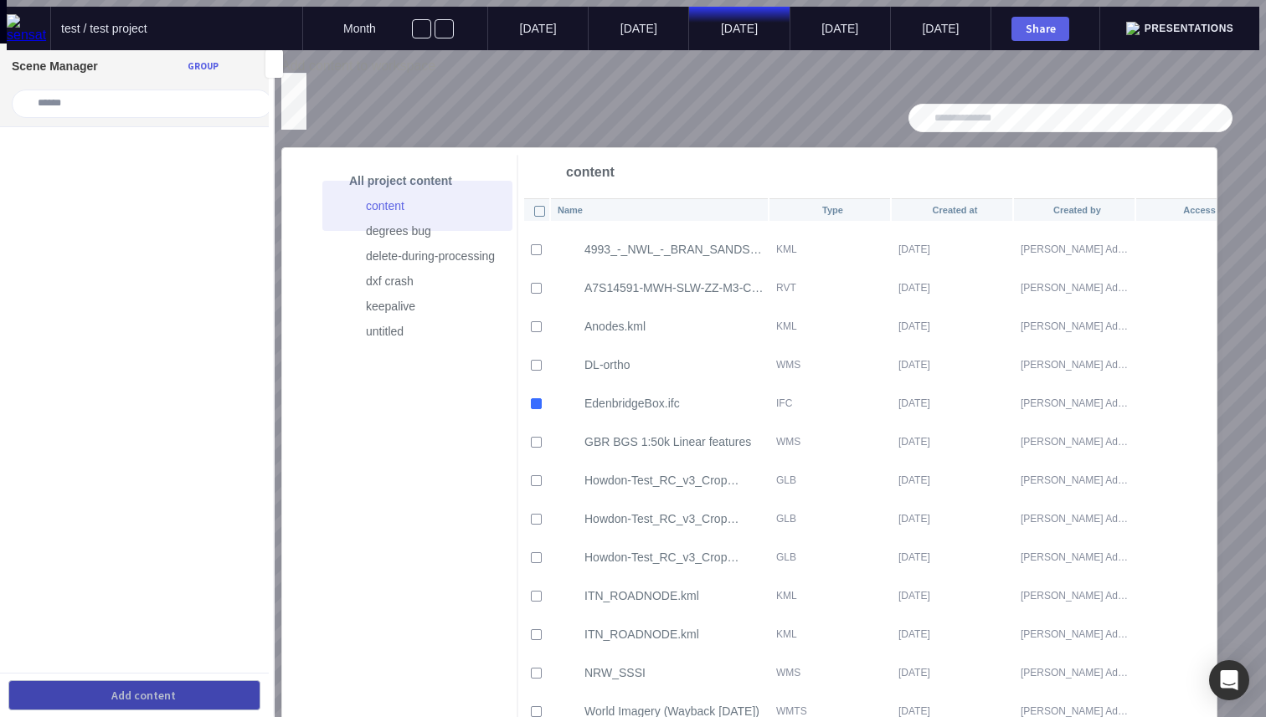
click at [1217, 87] on mapp-modal "Add content to workspace All project content content degrees bug delete-during-…" at bounding box center [749, 439] width 936 height 760
click at [1207, 87] on mapp-modal-header "Add content to workspace" at bounding box center [749, 74] width 936 height 30
click at [296, 82] on mapp-icon at bounding box center [288, 81] width 15 height 15
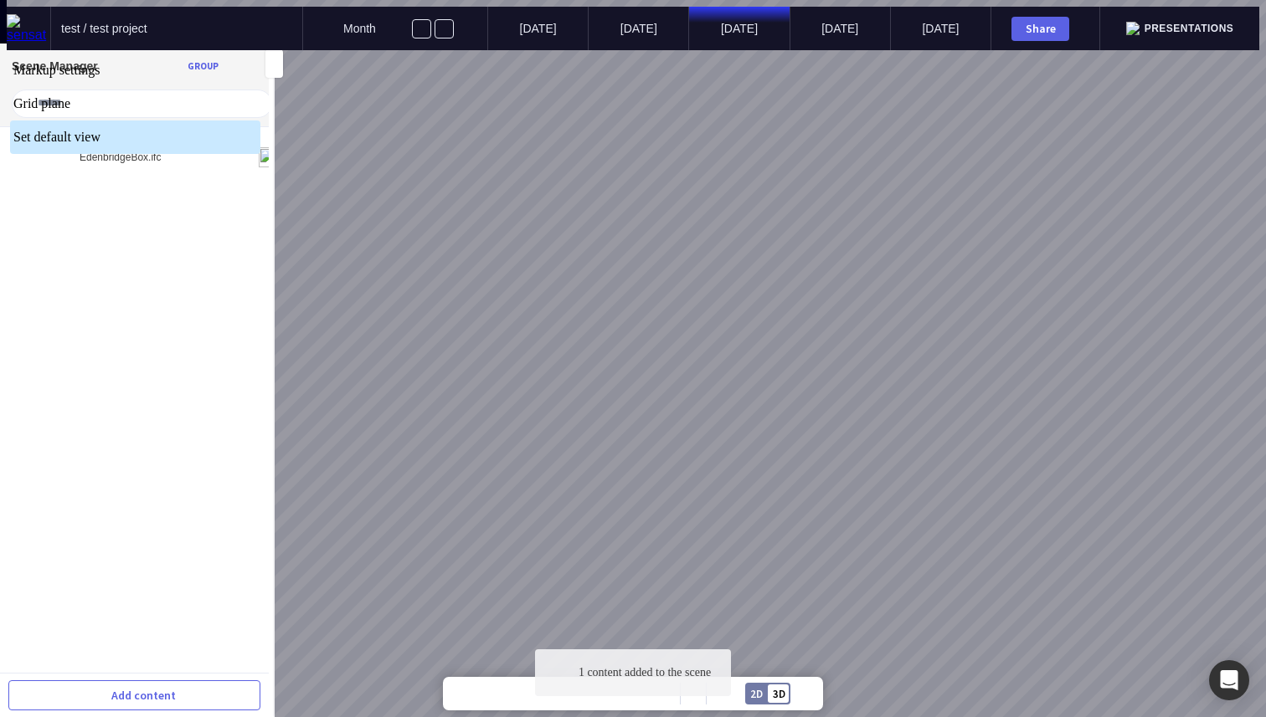
click at [619, 50] on div at bounding box center [633, 50] width 1252 height 0
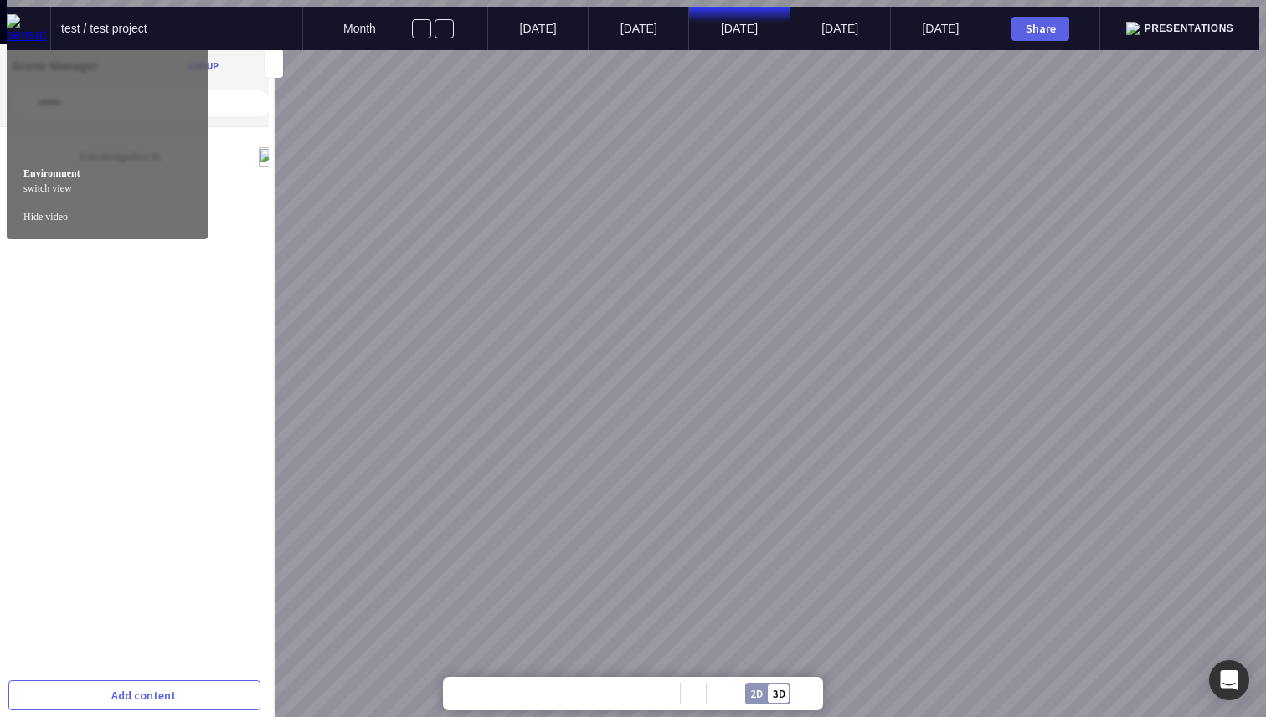
click at [762, 693] on div "2D" at bounding box center [756, 694] width 13 height 11
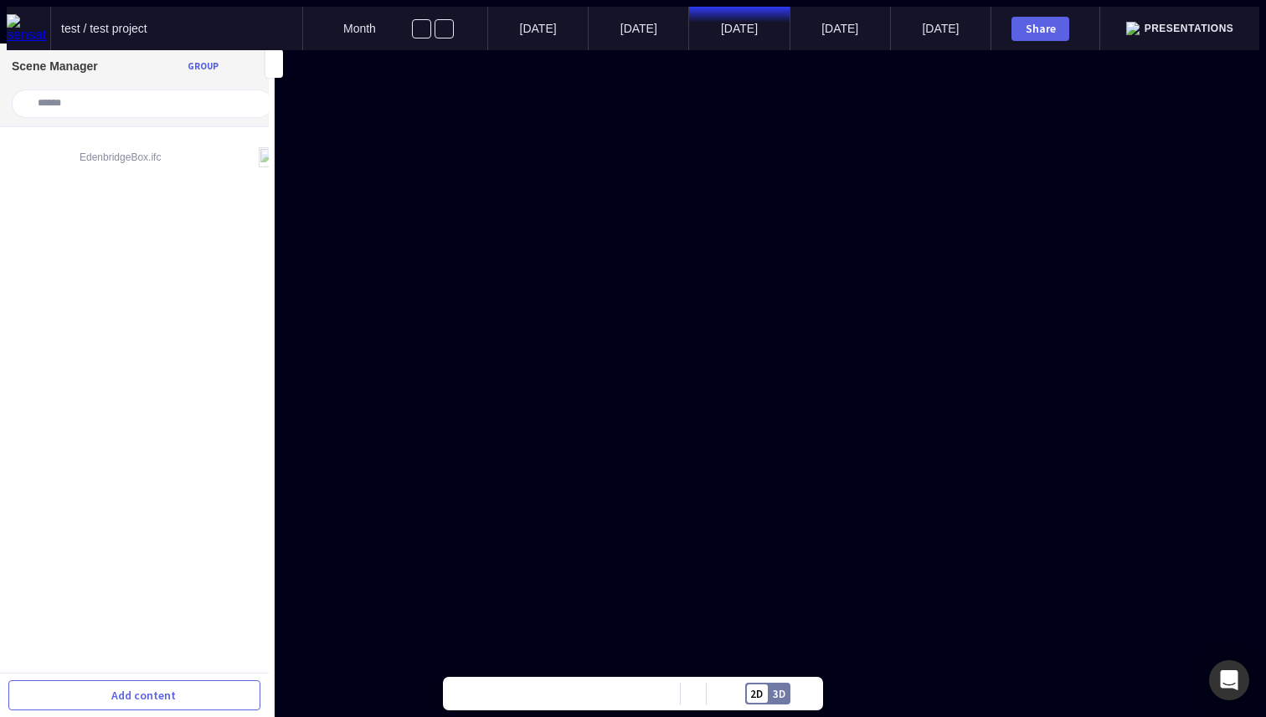
click at [30, 16] on img at bounding box center [29, 28] width 44 height 28
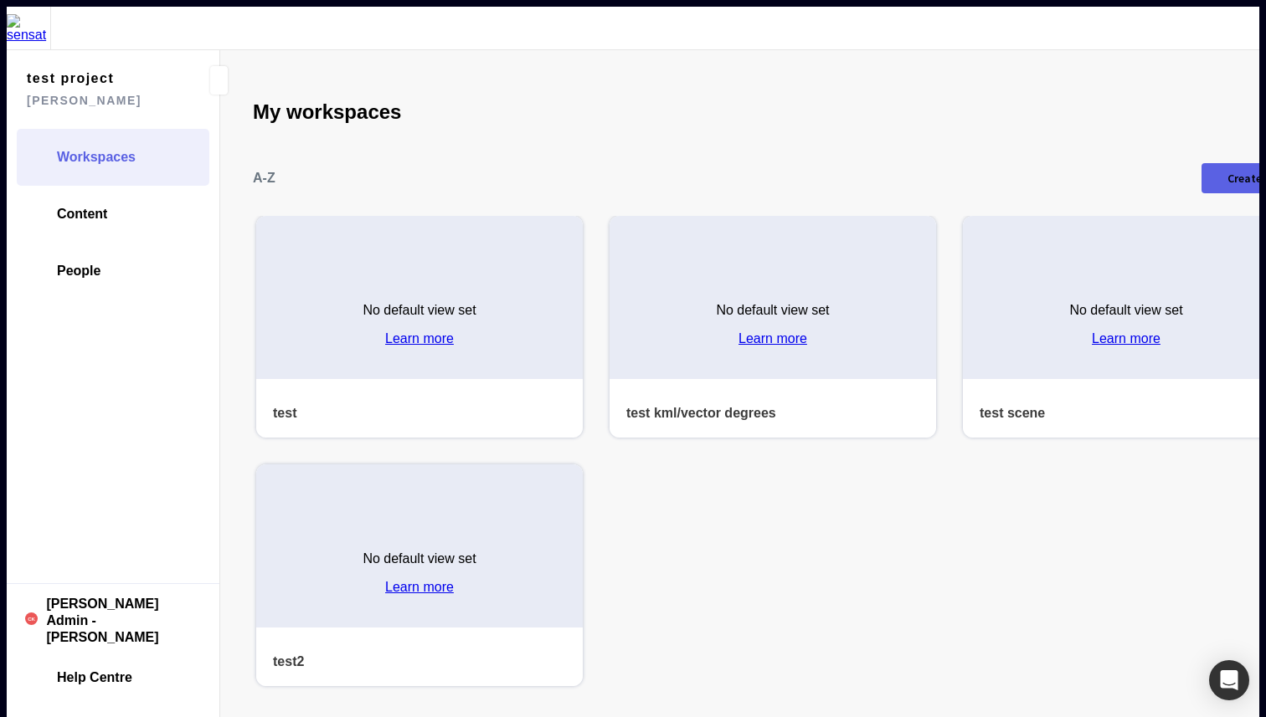
click at [18, 22] on img at bounding box center [29, 28] width 44 height 28
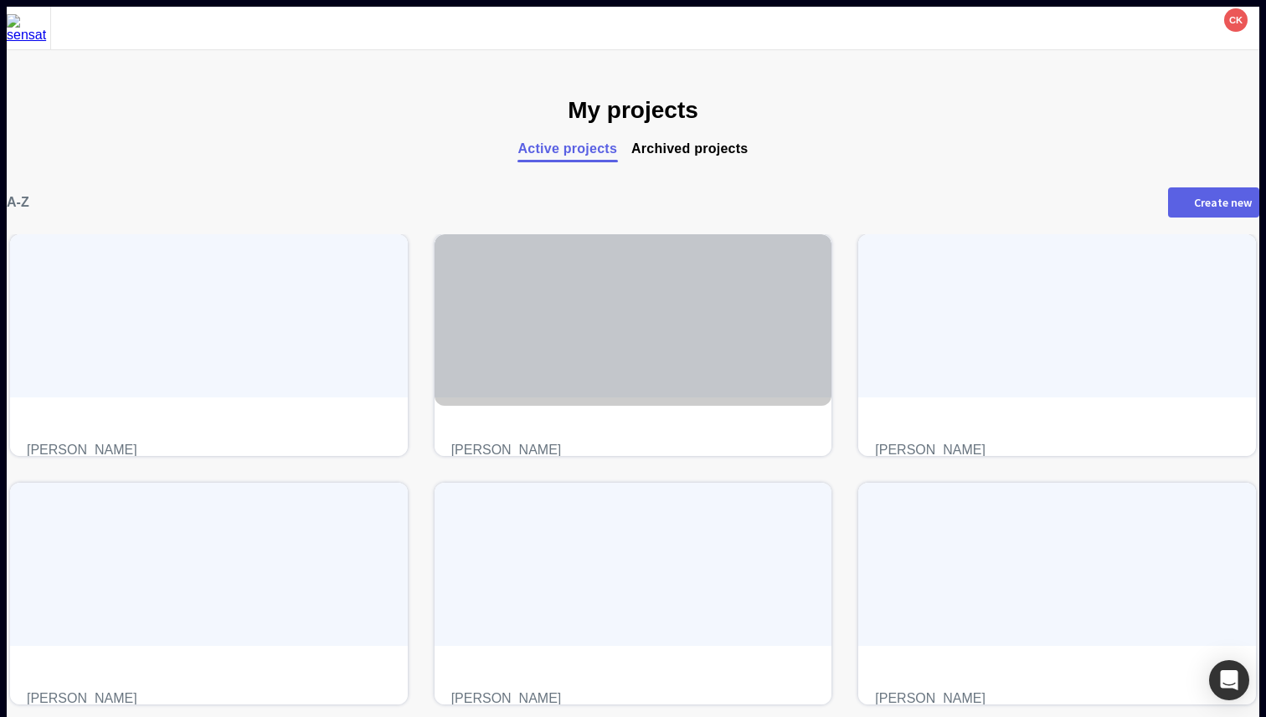
scroll to position [273, 0]
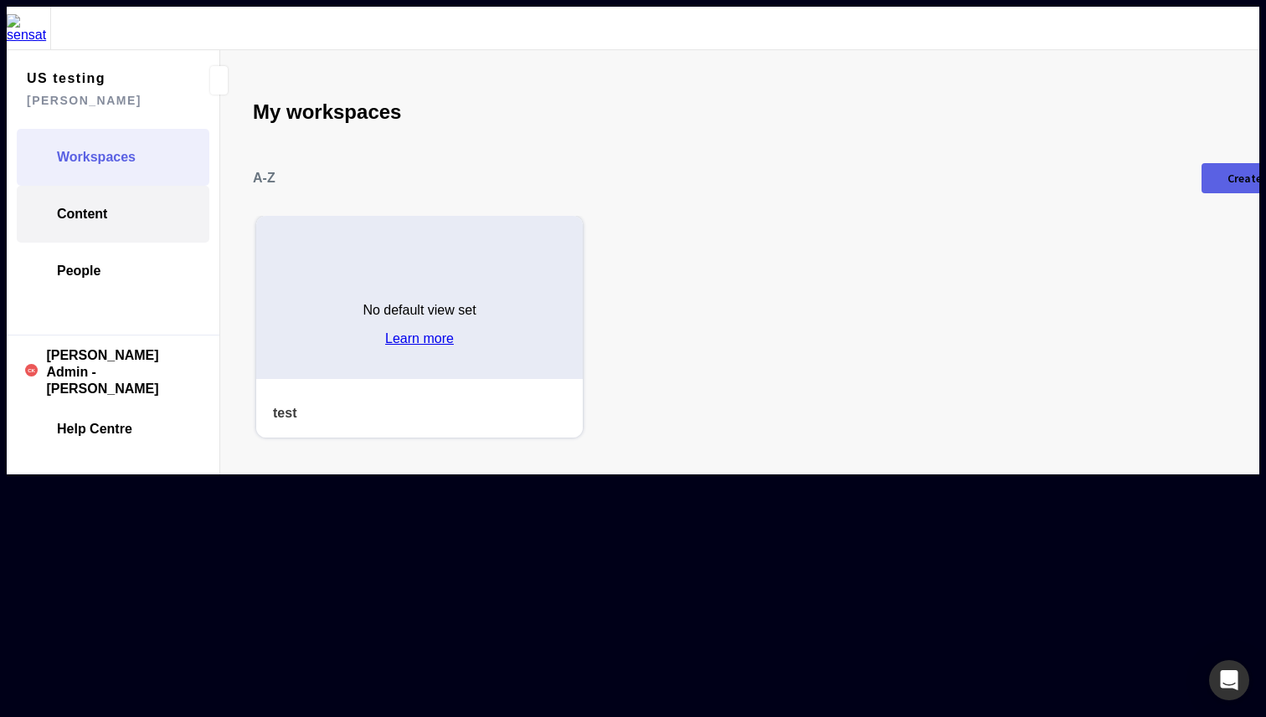
click at [44, 202] on link "Content" at bounding box center [113, 214] width 193 height 57
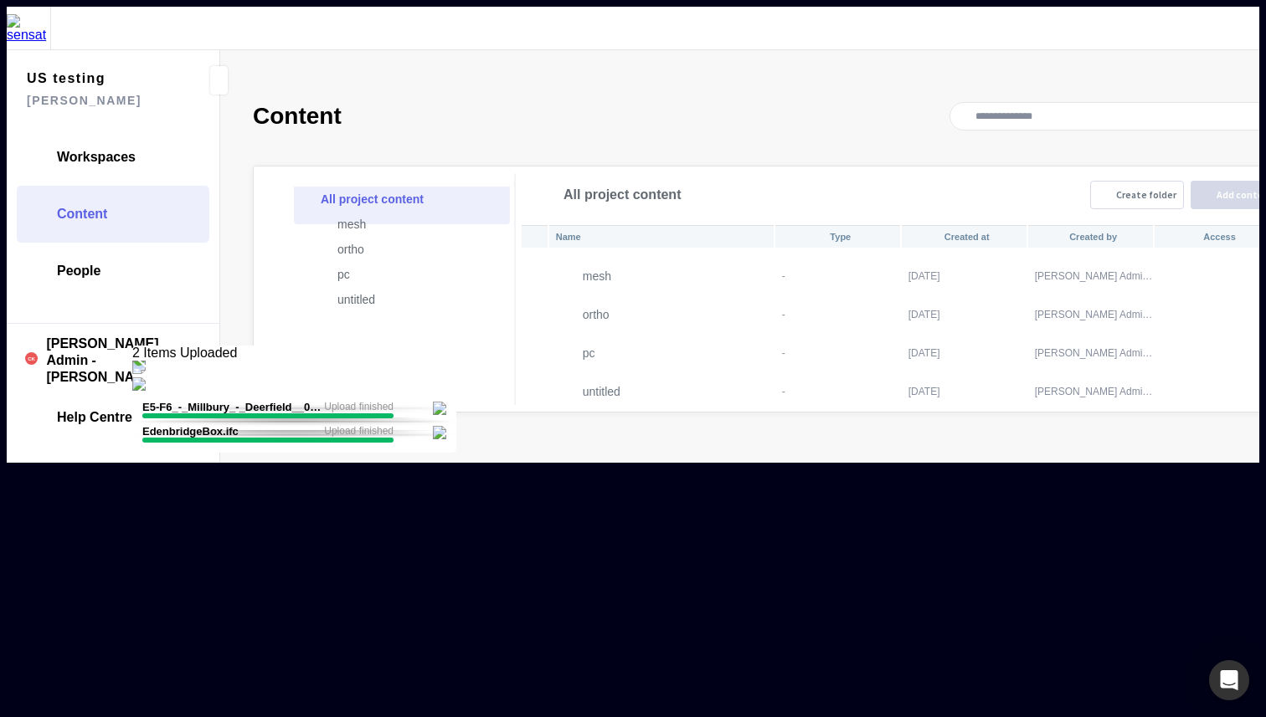
click at [23, 24] on img at bounding box center [29, 28] width 44 height 28
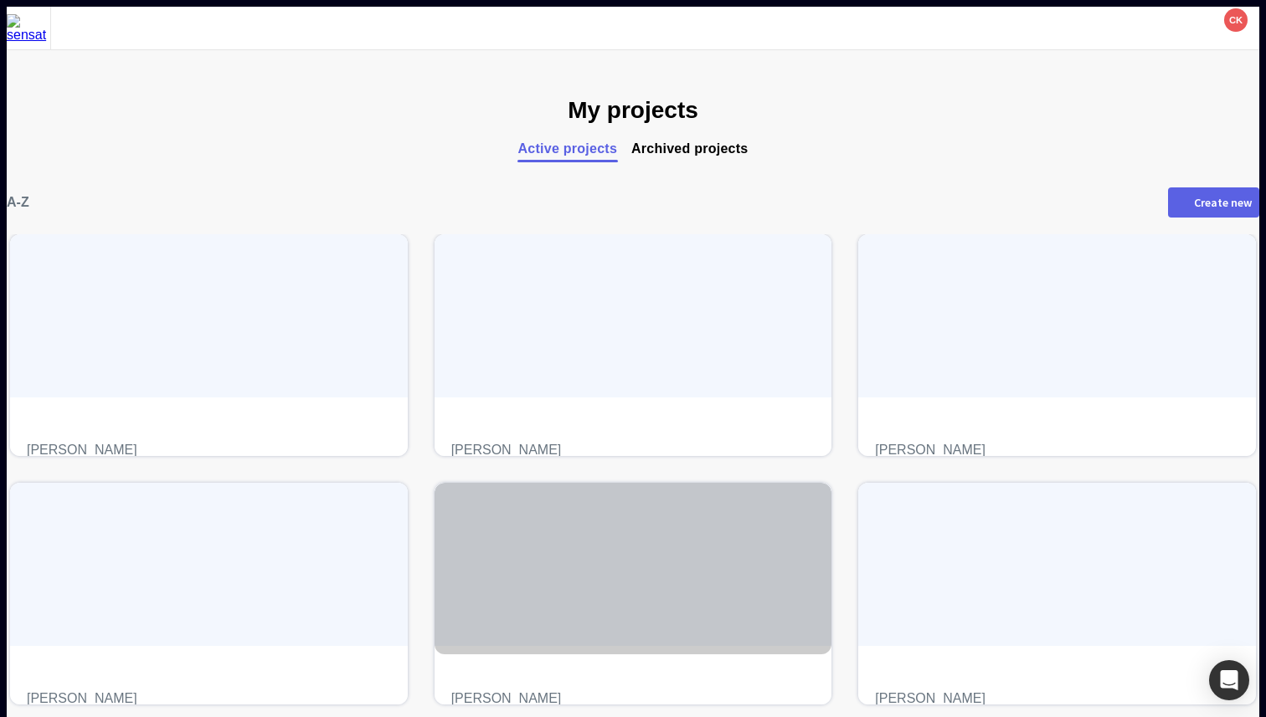
scroll to position [273, 0]
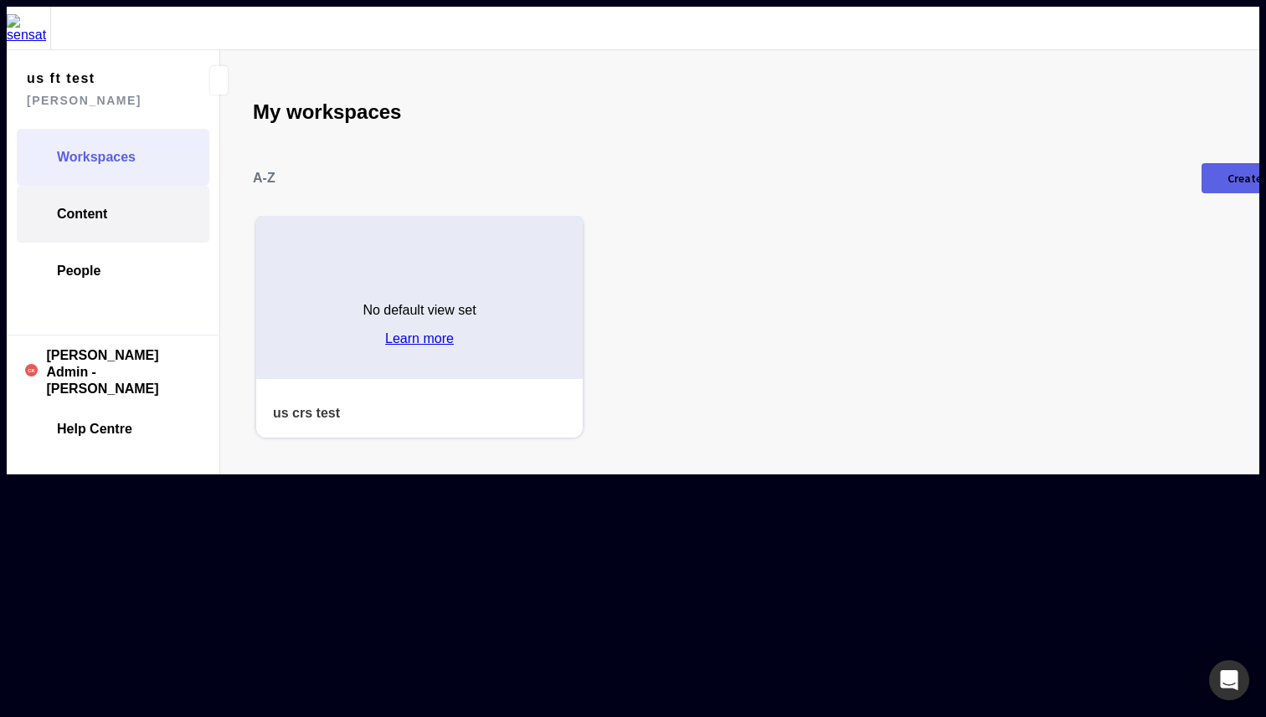
click at [113, 186] on link "Content" at bounding box center [113, 214] width 193 height 57
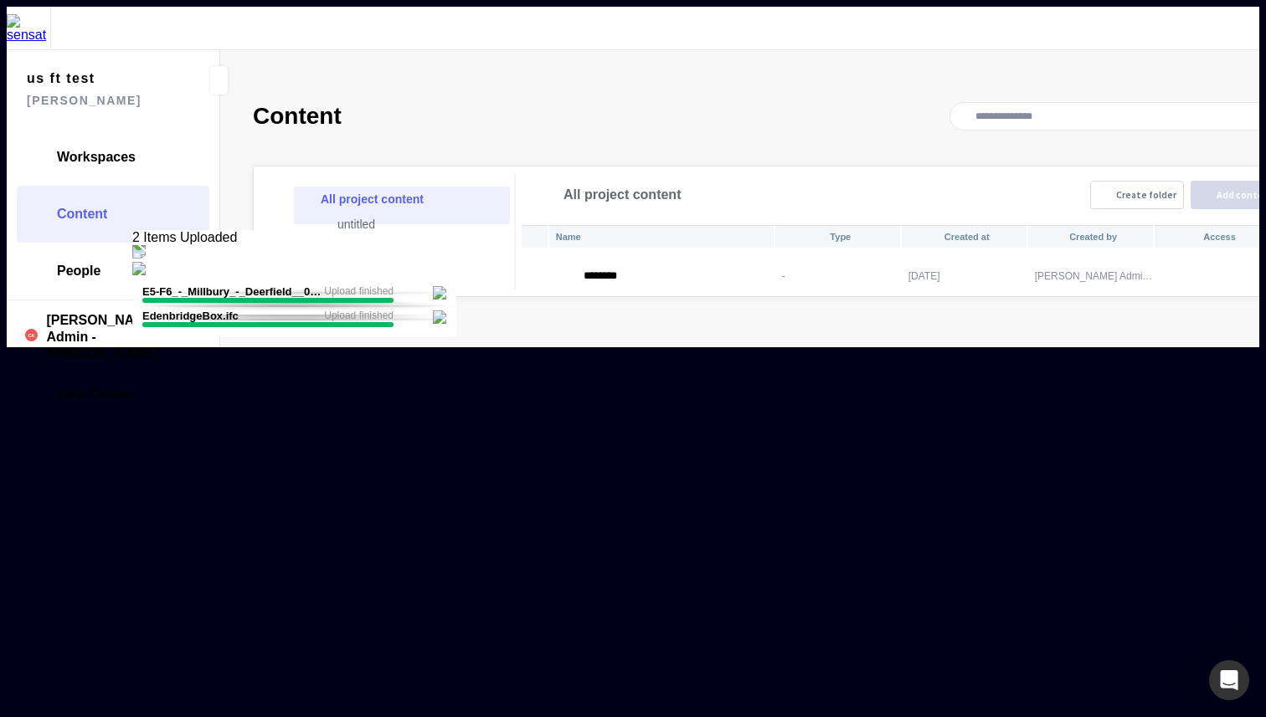
click at [635, 244] on div "Name Type Created at Created by Access ******** - [DATE] [PERSON_NAME] Admin - …" at bounding box center [909, 260] width 778 height 73
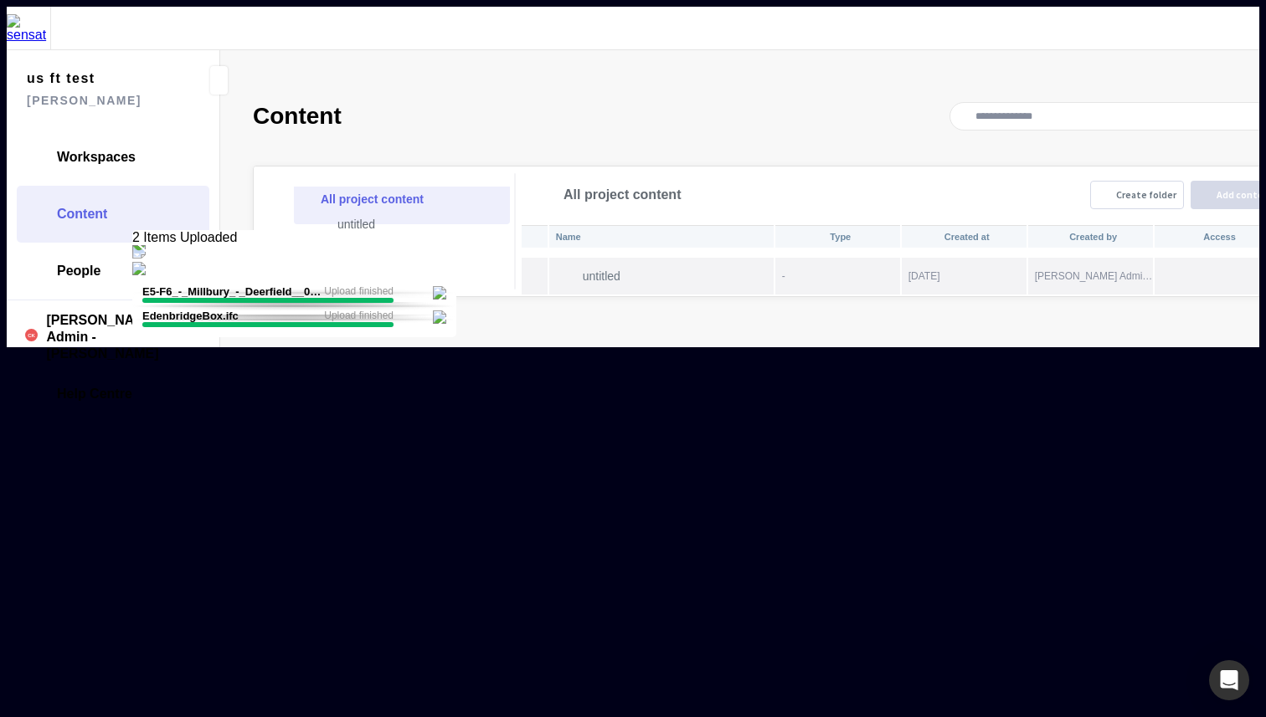
click at [635, 258] on th "untitled" at bounding box center [661, 276] width 224 height 37
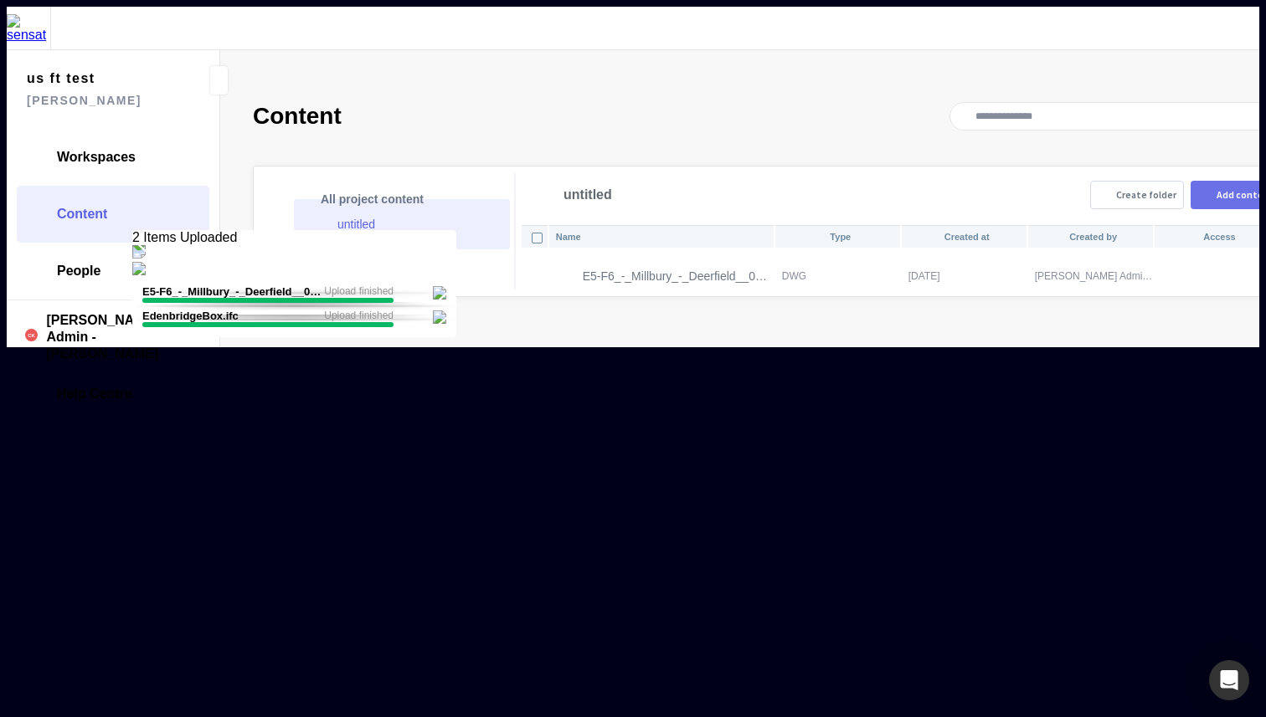
click at [1198, 188] on mapp-icon at bounding box center [1205, 194] width 15 height 13
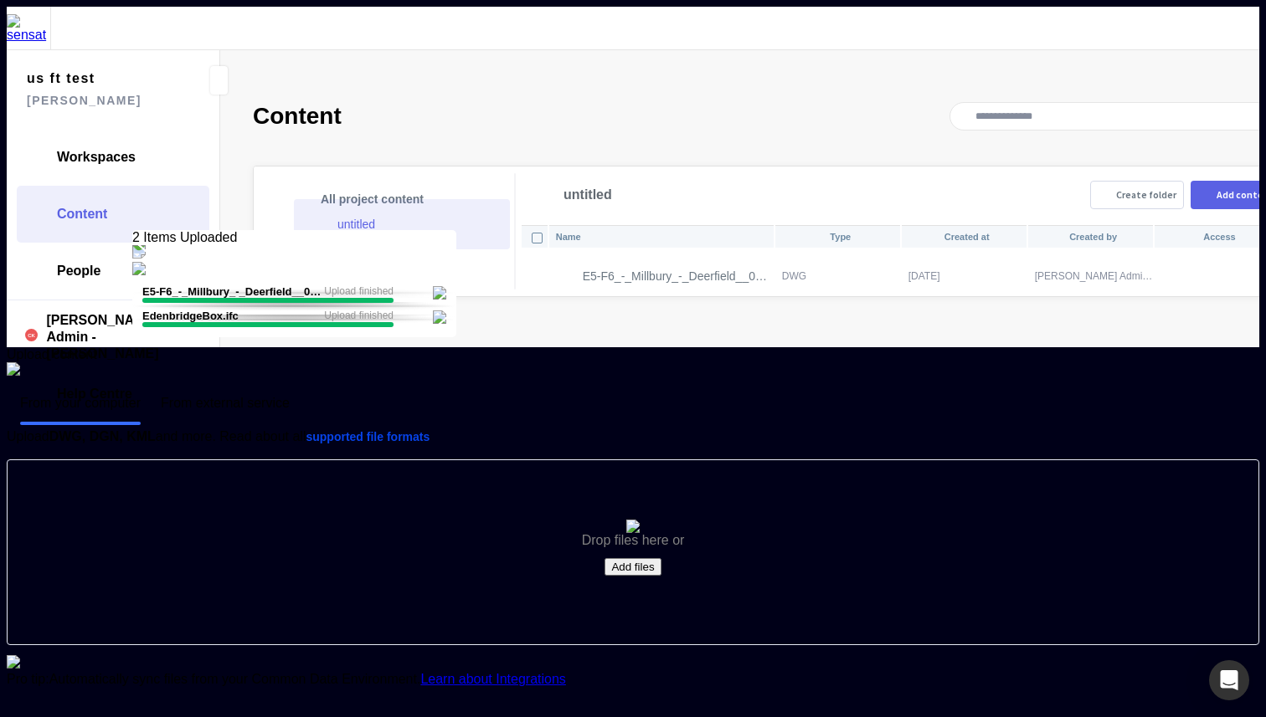
click at [624, 558] on button "Add files" at bounding box center [632, 567] width 56 height 18
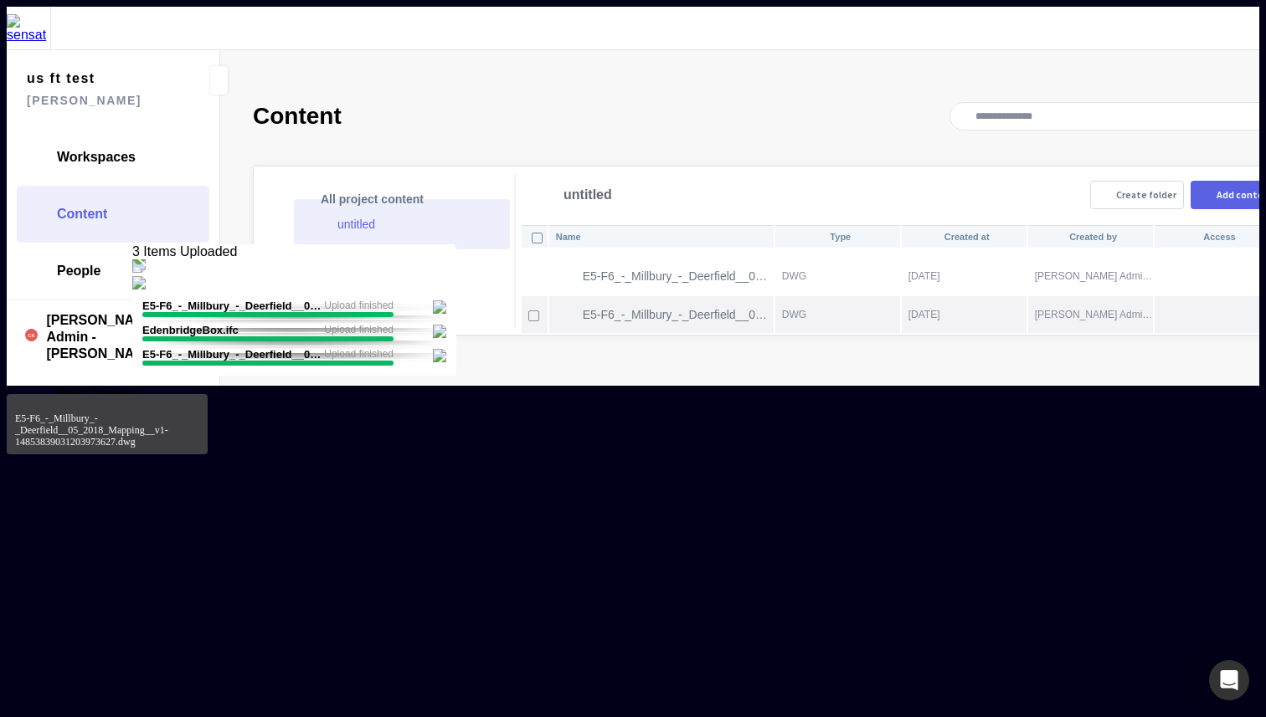
click at [676, 308] on p "E5-F6_-_Millbury_-_Deerfield__05_2018_Mapping__v1-14853839031203973627.dwg" at bounding box center [678, 314] width 190 height 13
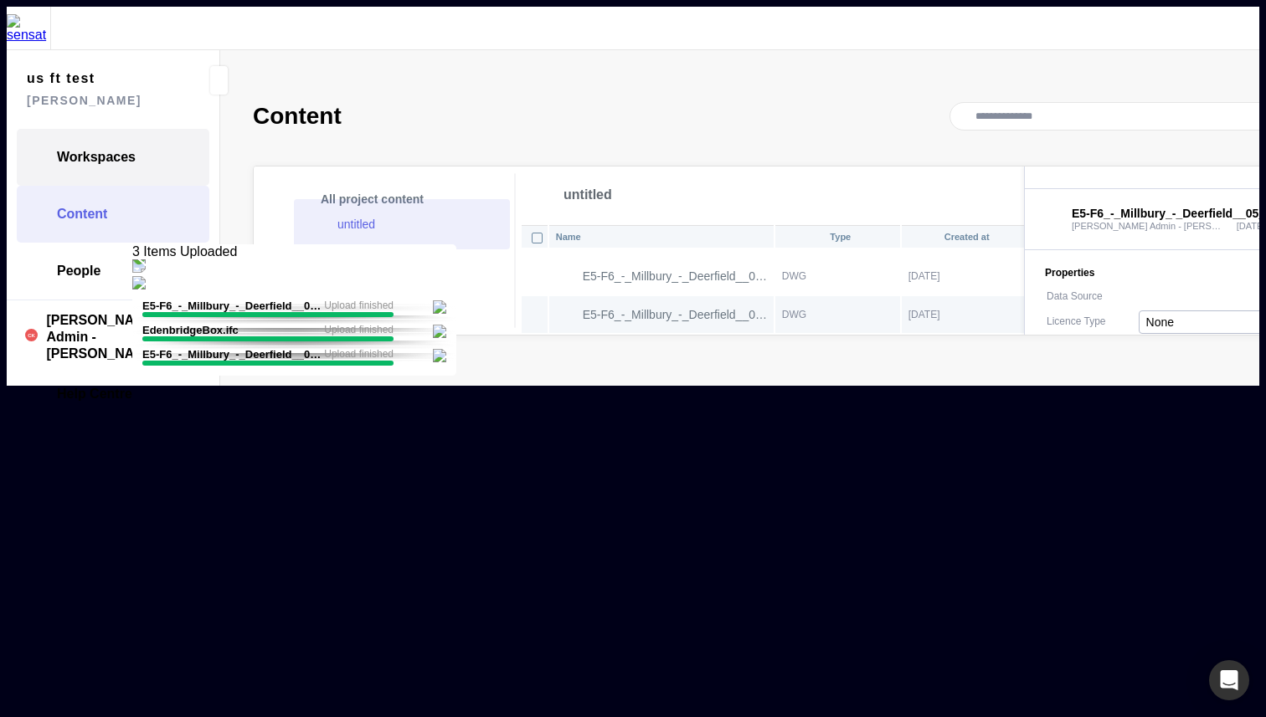
click at [125, 149] on span "Workspaces" at bounding box center [96, 157] width 79 height 17
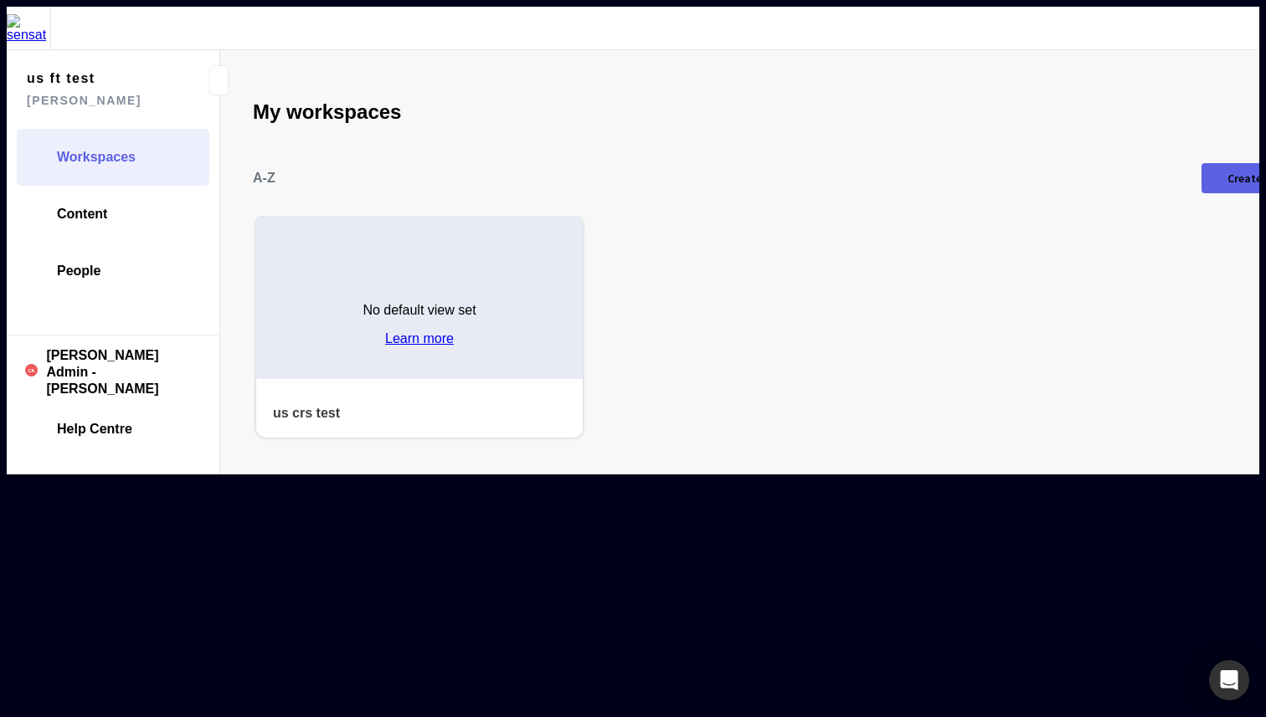
click at [408, 303] on p "No default view set" at bounding box center [418, 310] width 113 height 15
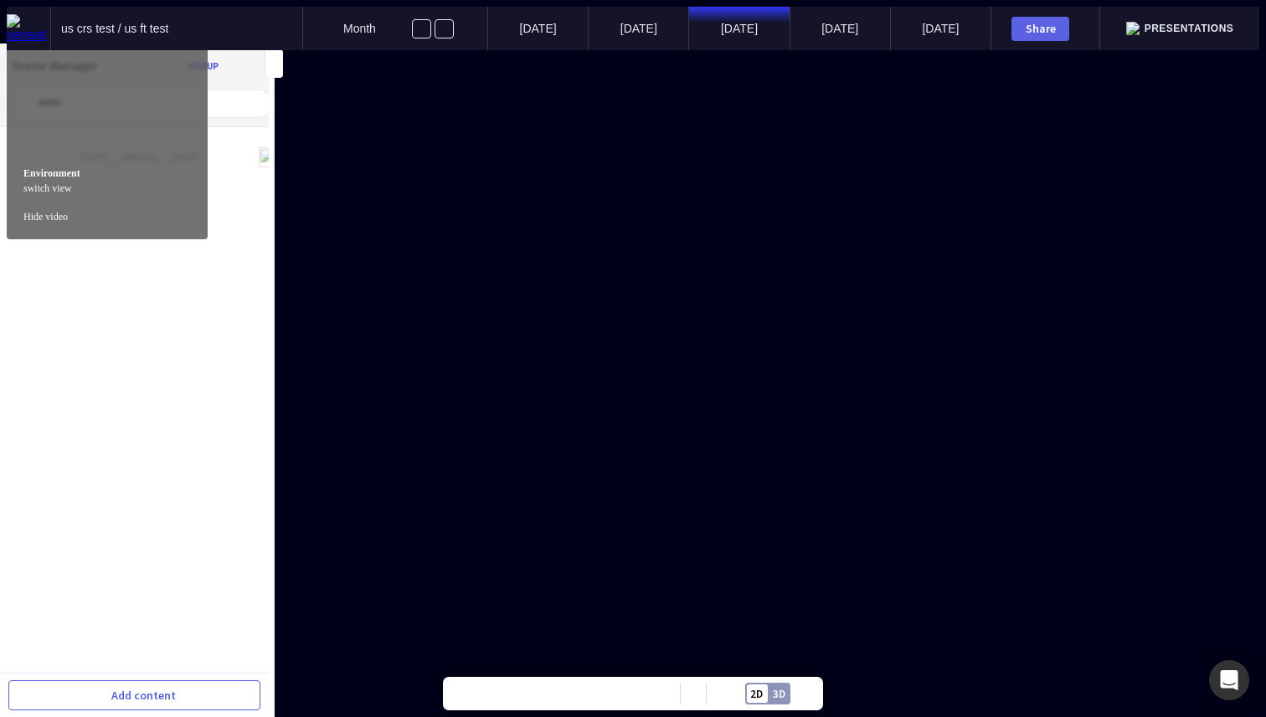
click at [764, 688] on div "2D 3D" at bounding box center [767, 694] width 45 height 22
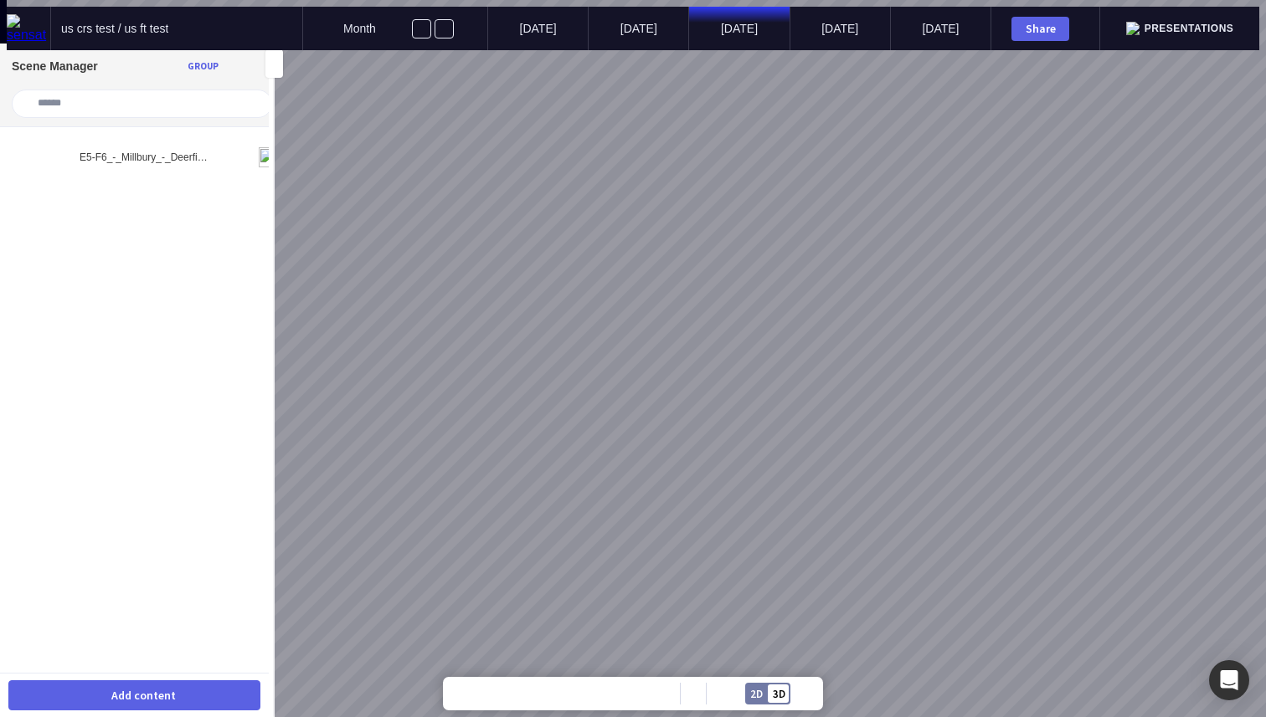
click at [188, 683] on button "Add content" at bounding box center [134, 696] width 252 height 30
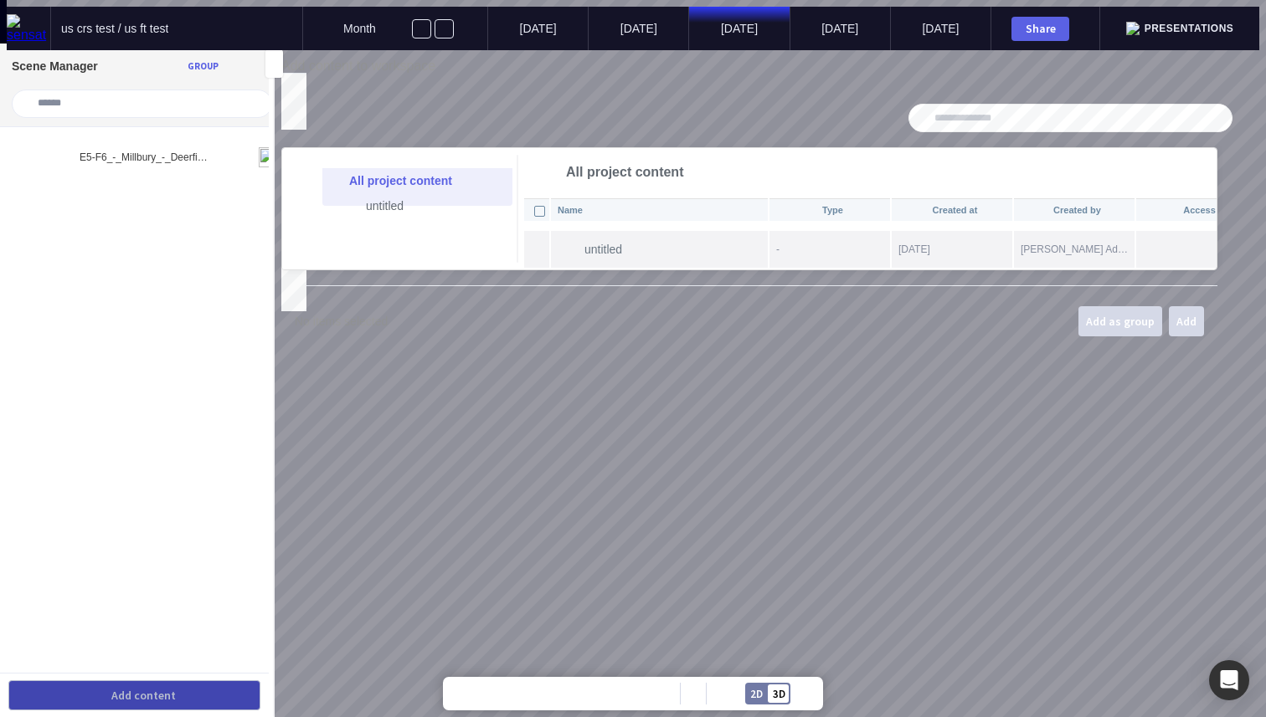
click at [578, 262] on mapp-icon at bounding box center [567, 249] width 20 height 30
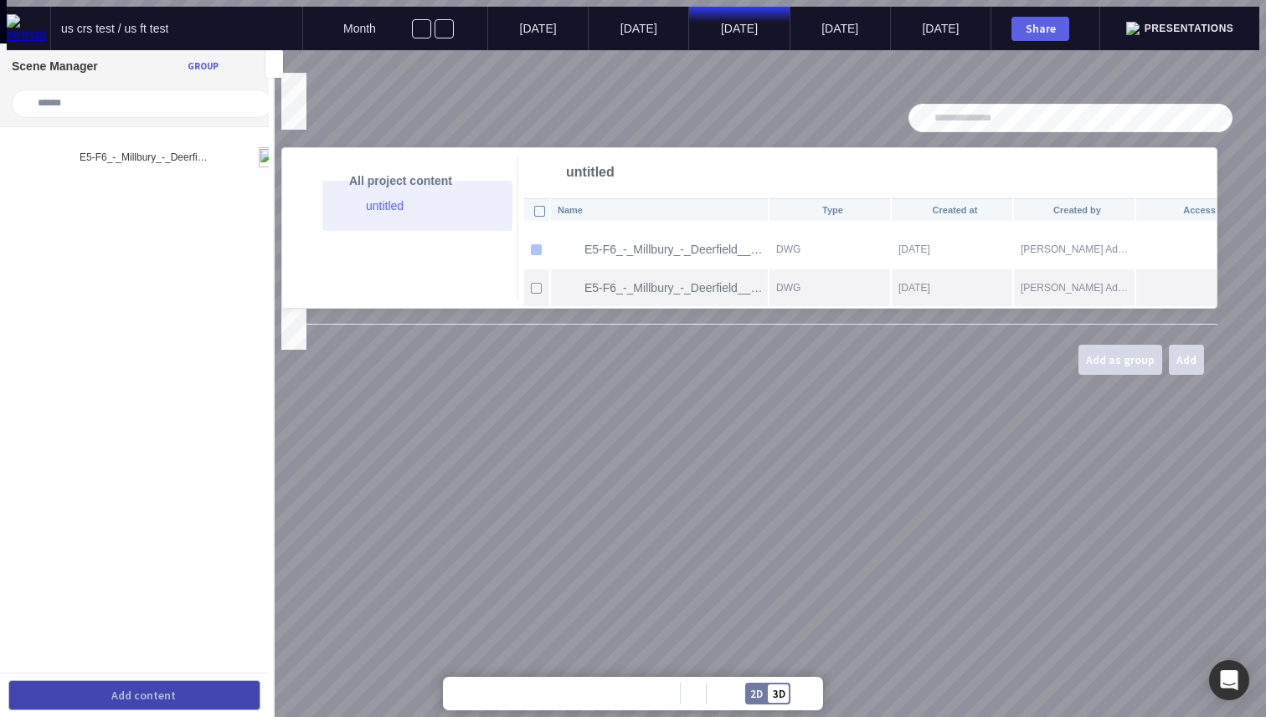
click at [547, 295] on div at bounding box center [536, 288] width 21 height 21
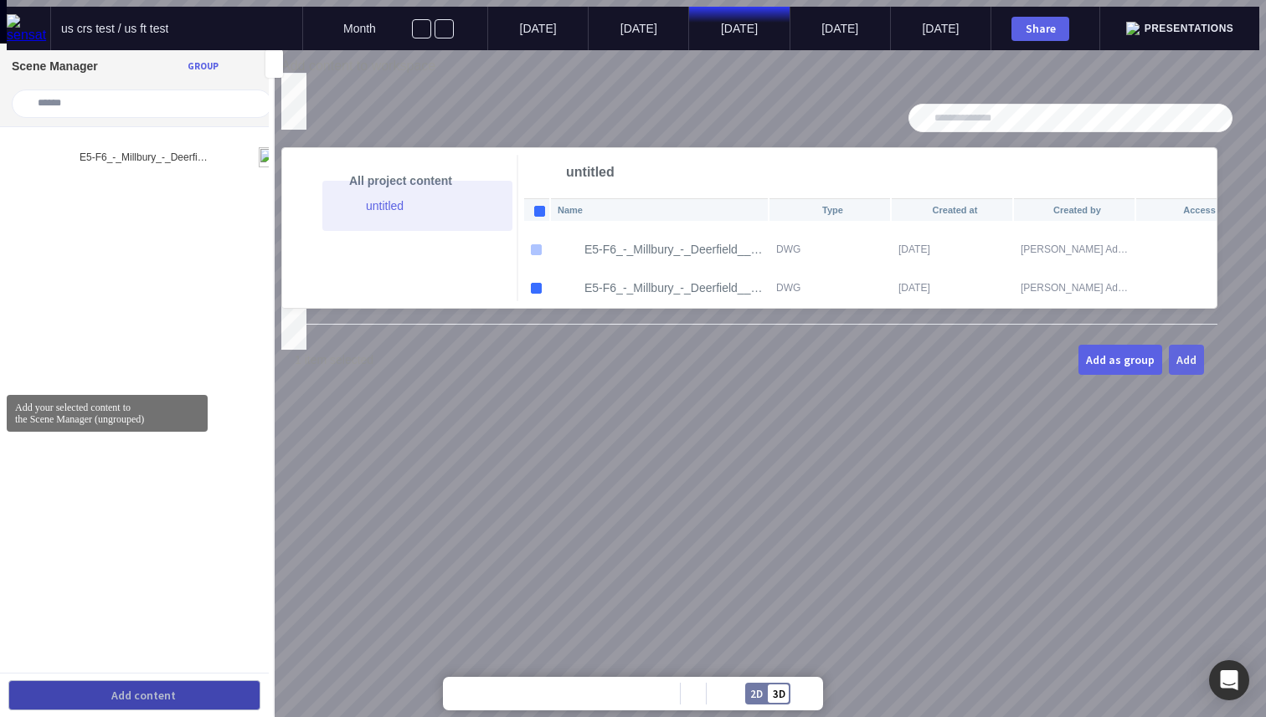
click at [1196, 366] on div "Add" at bounding box center [1186, 360] width 20 height 12
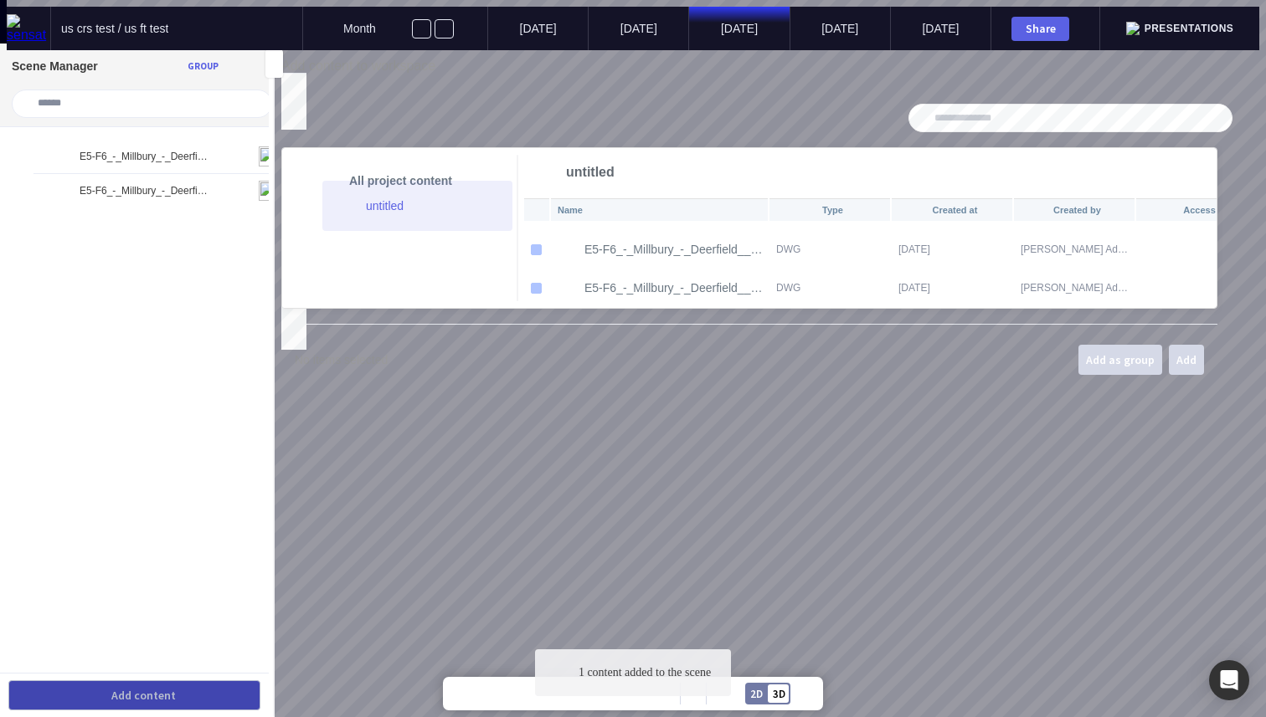
click at [296, 82] on mapp-icon at bounding box center [288, 81] width 15 height 15
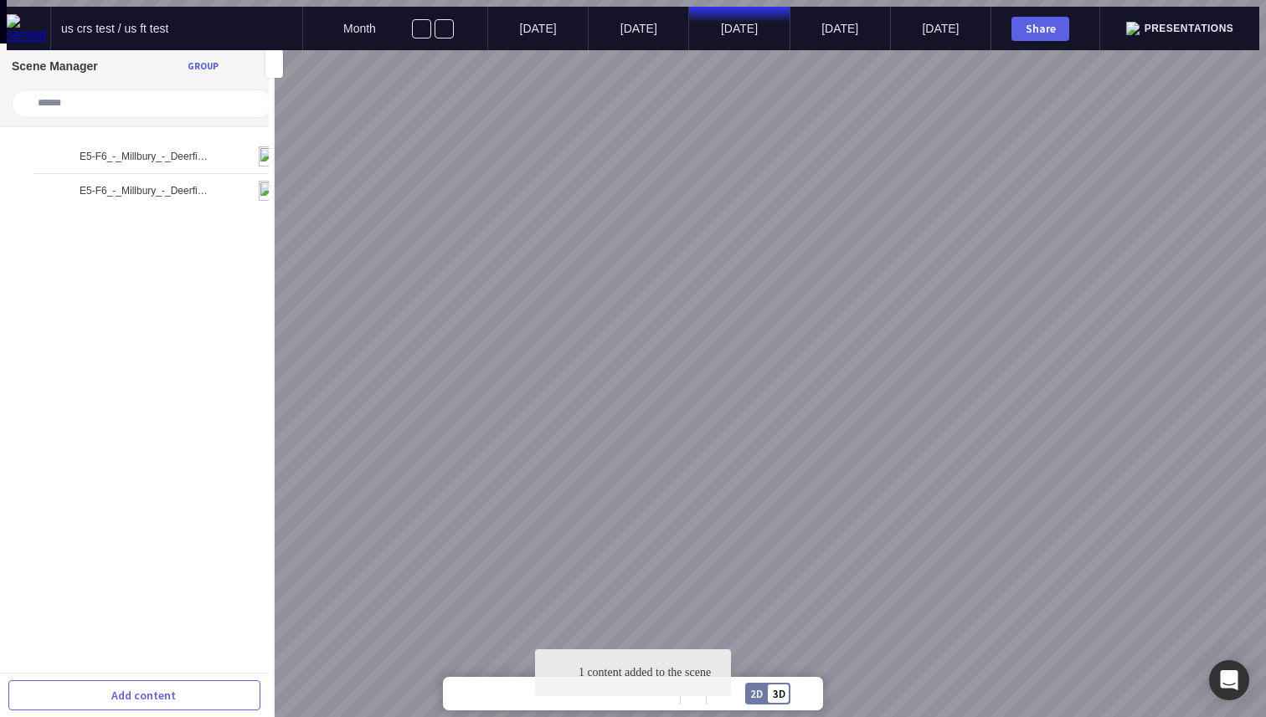
drag, startPoint x: 658, startPoint y: 319, endPoint x: 758, endPoint y: 342, distance: 103.1
click at [753, 340] on div at bounding box center [640, 358] width 1266 height 717
click at [259, 181] on img at bounding box center [269, 191] width 20 height 20
click at [259, 146] on img at bounding box center [269, 156] width 20 height 20
click at [259, 181] on img at bounding box center [269, 191] width 20 height 20
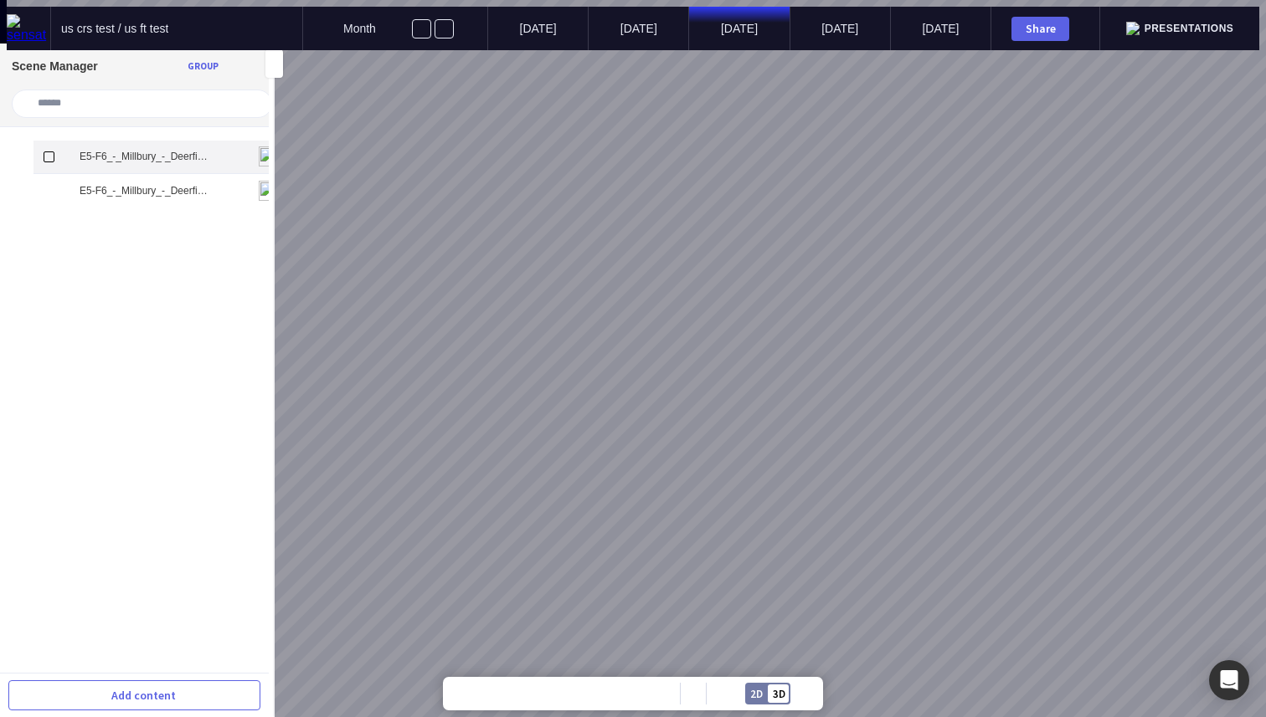
click at [259, 146] on img at bounding box center [269, 156] width 20 height 20
click at [259, 181] on img at bounding box center [269, 191] width 20 height 20
click at [259, 146] on img at bounding box center [269, 156] width 20 height 20
click at [259, 181] on img at bounding box center [269, 191] width 20 height 20
